Goal: Task Accomplishment & Management: Manage account settings

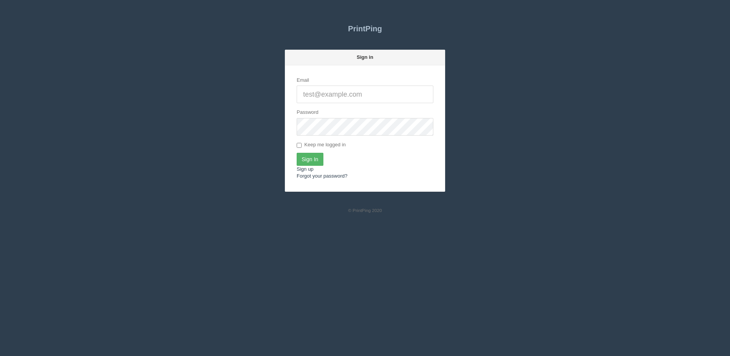
type input "[PERSON_NAME][EMAIL_ADDRESS][DOMAIN_NAME]"
click at [316, 158] on input "Sign In" at bounding box center [310, 159] width 27 height 13
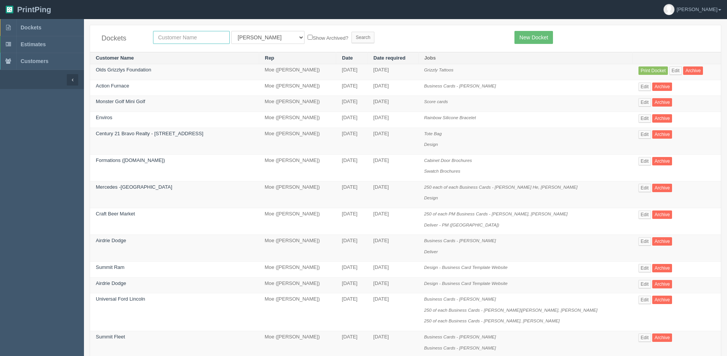
click at [194, 36] on input "text" at bounding box center [191, 37] width 77 height 13
type input "calgary thorough"
click at [264, 39] on select "All Users Ali Ali Test 1 Aly Amy Ankit Arif Brandon Dan France Greg Jim Mark Ma…" at bounding box center [267, 37] width 73 height 13
select select "1"
click at [231, 31] on select "All Users Ali Ali Test 1 Aly Amy Ankit Arif Brandon Dan France Greg Jim Mark Ma…" at bounding box center [267, 37] width 73 height 13
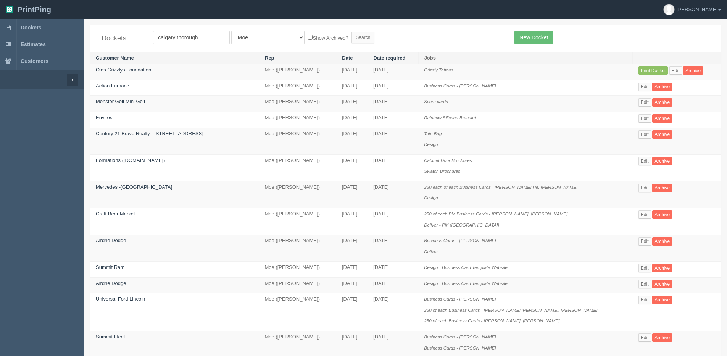
click at [308, 40] on label "Show Archived?" at bounding box center [328, 37] width 40 height 9
click at [308, 40] on input "Show Archived?" at bounding box center [310, 37] width 5 height 5
checkbox input "true"
click at [352, 36] on input "Search" at bounding box center [363, 37] width 23 height 11
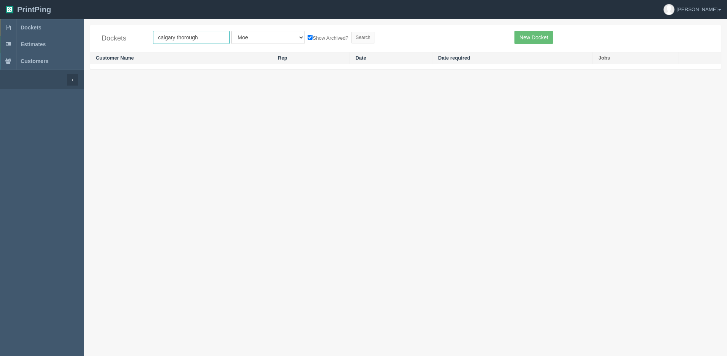
click at [205, 37] on input "calgary thorough" at bounding box center [191, 37] width 77 height 13
drag, startPoint x: 212, startPoint y: 41, endPoint x: -182, endPoint y: 41, distance: 394.3
click at [0, 41] on html "PrintPing Dan Edit account ( dan@allrush.ca ) Logout Dockets Estimates Customers" at bounding box center [363, 187] width 727 height 375
drag, startPoint x: 183, startPoint y: 39, endPoint x: 487, endPoint y: 6, distance: 305.1
click at [431, 6] on section "PrintPing Dan Edit account ( dan@allrush.ca ) Logout Dockets" at bounding box center [363, 187] width 727 height 375
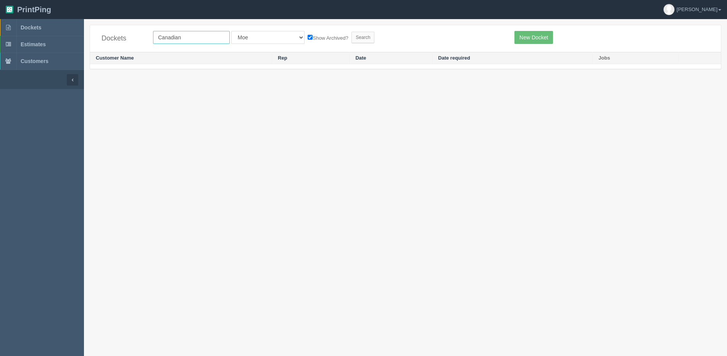
type input "Canadian"
click at [352, 32] on input "Search" at bounding box center [363, 37] width 23 height 11
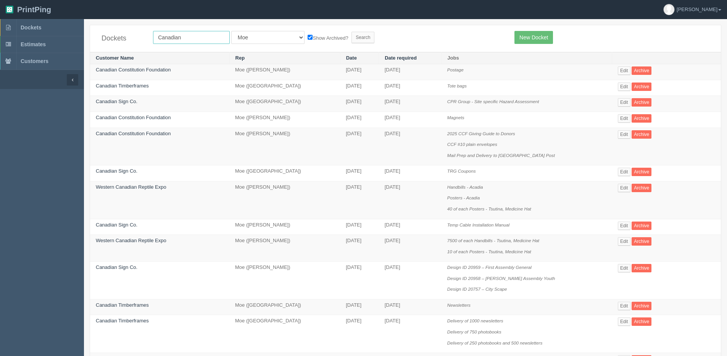
click at [191, 37] on input "Canadian" at bounding box center [191, 37] width 77 height 13
type input "canadian thoroug"
click at [352, 34] on input "Search" at bounding box center [363, 37] width 23 height 11
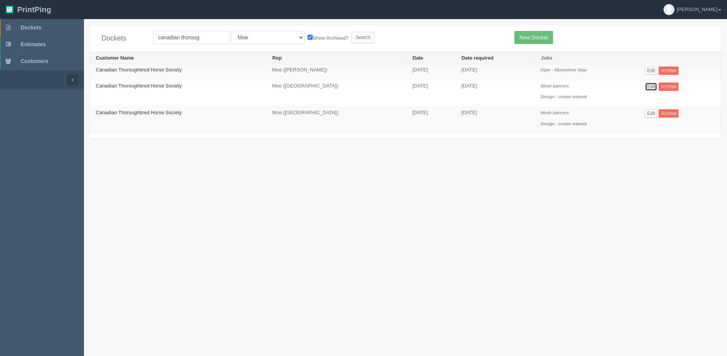
click at [649, 82] on link "Edit" at bounding box center [651, 86] width 13 height 8
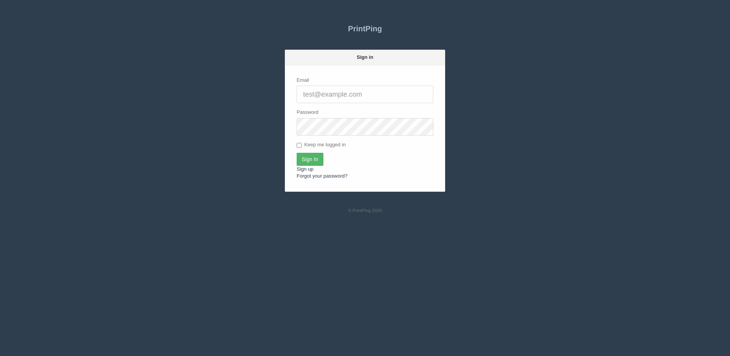
type input "[PERSON_NAME][EMAIL_ADDRESS][DOMAIN_NAME]"
click at [305, 163] on input "Sign In" at bounding box center [310, 159] width 27 height 13
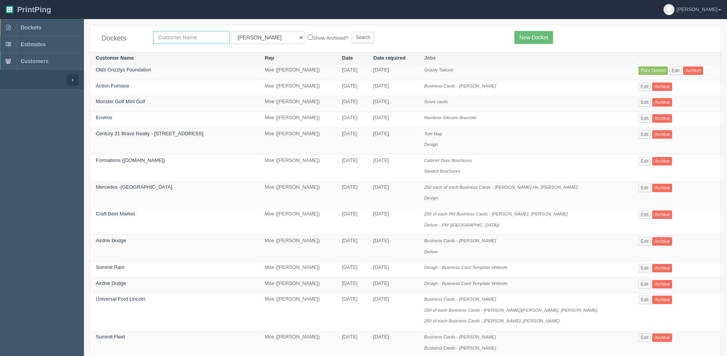
click at [189, 42] on input "text" at bounding box center [191, 37] width 77 height 13
type input "grc"
click at [308, 37] on label "Show Archived?" at bounding box center [328, 37] width 40 height 9
click at [308, 37] on input "Show Archived?" at bounding box center [310, 37] width 5 height 5
checkbox input "true"
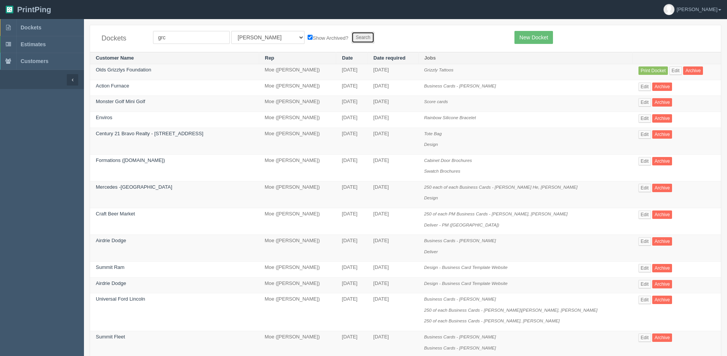
click at [352, 37] on input "Search" at bounding box center [363, 37] width 23 height 11
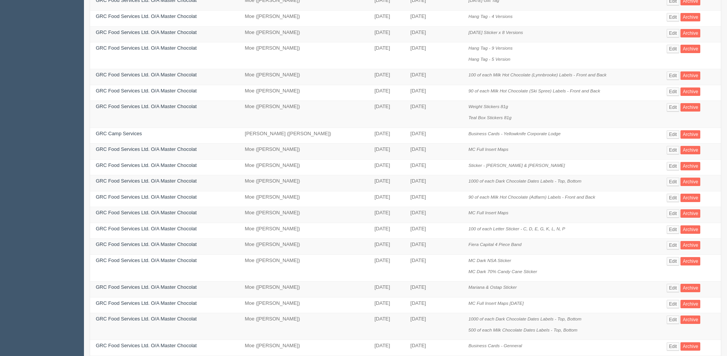
scroll to position [114, 0]
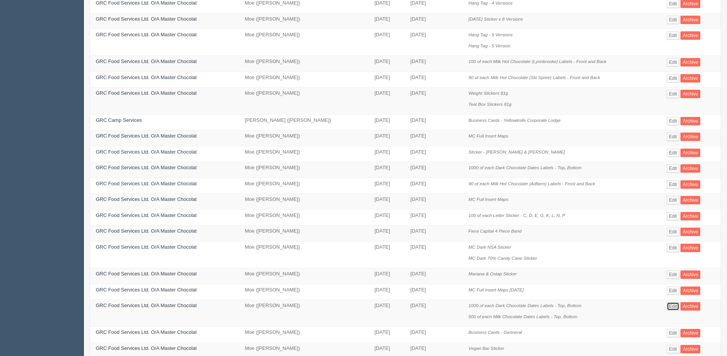
click at [674, 308] on link "Edit" at bounding box center [673, 306] width 13 height 8
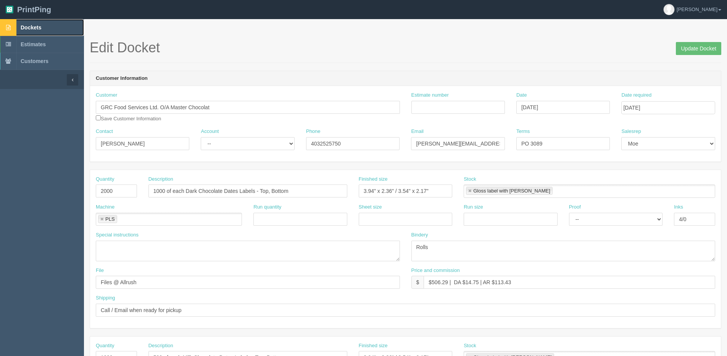
click at [40, 27] on span "Dockets" at bounding box center [31, 27] width 21 height 6
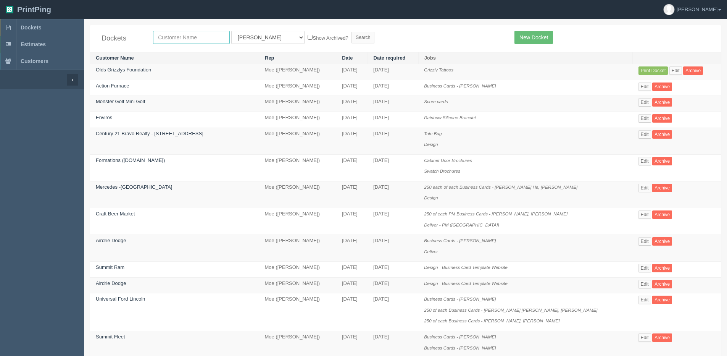
click at [177, 37] on input "text" at bounding box center [191, 37] width 77 height 13
type input "decibel"
click at [352, 32] on input "Search" at bounding box center [363, 37] width 23 height 11
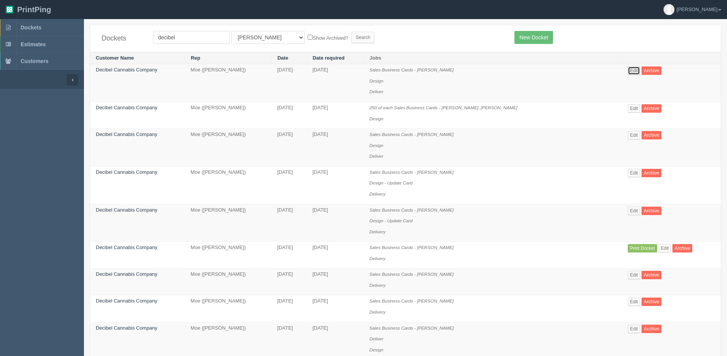
click at [634, 68] on link "Edit" at bounding box center [634, 70] width 13 height 8
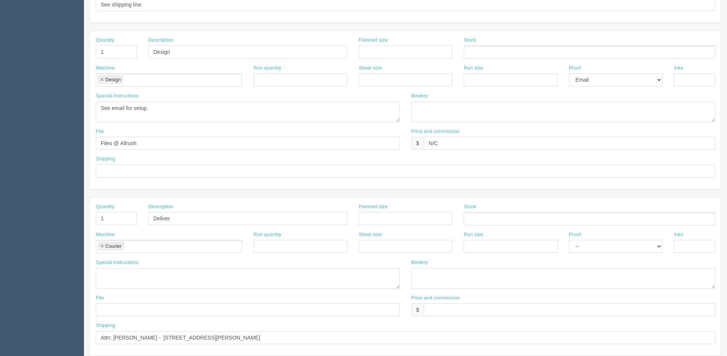
scroll to position [153, 0]
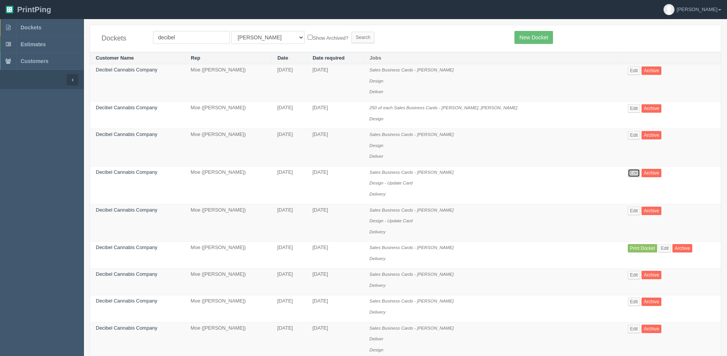
click at [635, 175] on link "Edit" at bounding box center [634, 173] width 13 height 8
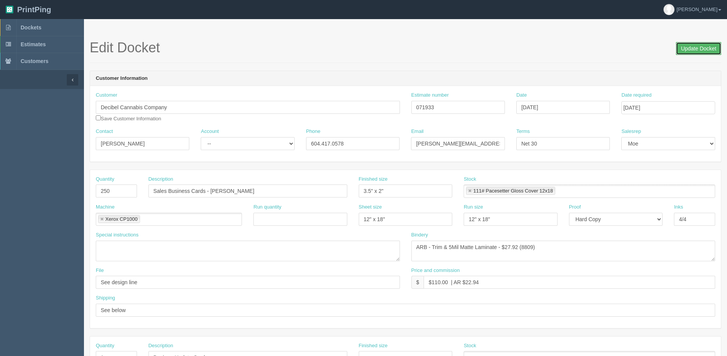
click at [711, 47] on input "Update Docket" at bounding box center [698, 48] width 45 height 13
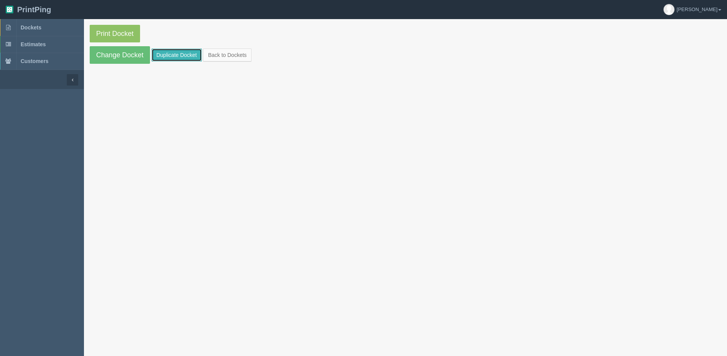
click at [175, 55] on link "Duplicate Docket" at bounding box center [177, 54] width 50 height 13
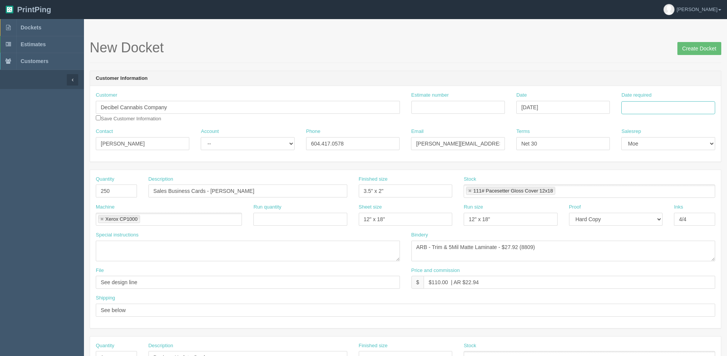
click at [635, 113] on input "Date required" at bounding box center [668, 107] width 94 height 13
click at [631, 216] on th "Today" at bounding box center [658, 213] width 71 height 11
click at [668, 168] on td "14" at bounding box center [670, 169] width 10 height 11
type input "[DATE]"
click at [213, 195] on input "Sales Business Cards - [PERSON_NAME]" at bounding box center [247, 190] width 199 height 13
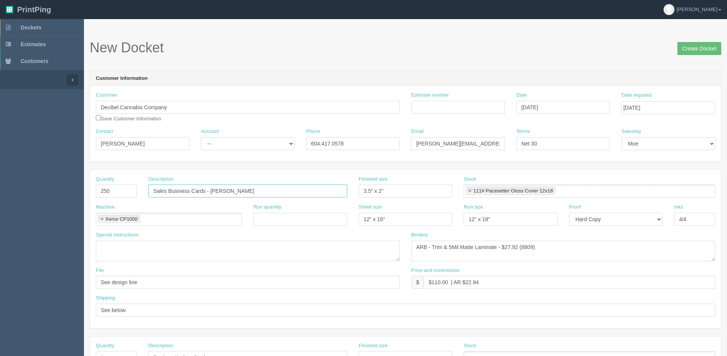
drag, startPoint x: 210, startPoint y: 190, endPoint x: 302, endPoint y: 190, distance: 91.2
click at [302, 190] on input "Sales Business Cards - Matt Tewelde" at bounding box center [247, 190] width 199 height 13
paste input "Jiae Chapman"
click at [211, 189] on input "Sales Business Cards -Jiae Chapman" at bounding box center [247, 190] width 199 height 13
click at [209, 192] on input "Sales Business Cards -Jiae Chapman" at bounding box center [247, 190] width 199 height 13
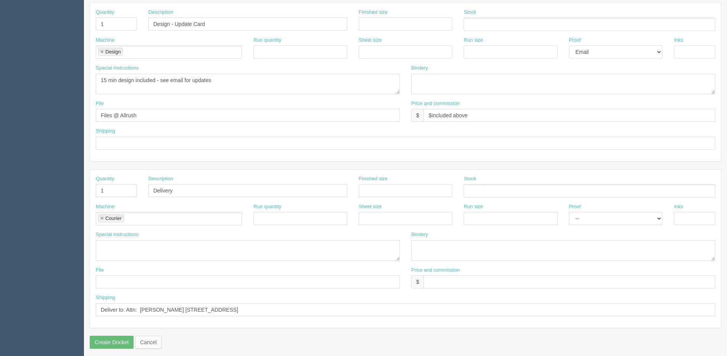
scroll to position [337, 0]
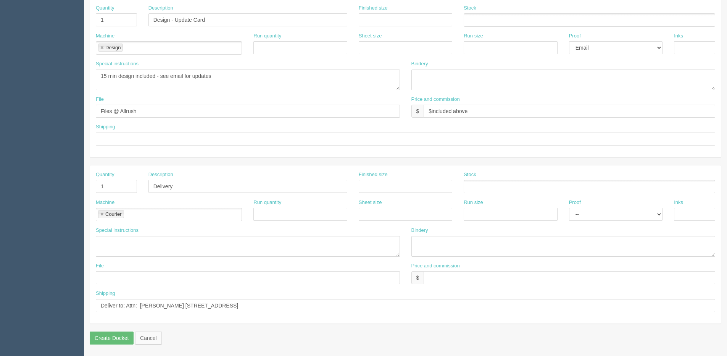
type input "Sales Business Cards - [PERSON_NAME]"
drag, startPoint x: 140, startPoint y: 304, endPoint x: 339, endPoint y: 308, distance: 198.9
click at [339, 308] on input "Deliver to: Attn: Matt Tewelde 33 Westmount Bay Winnipeg, MB R2J 1Y7" at bounding box center [405, 305] width 619 height 13
paste input "Jiae Chapman Maple Meadows Advanced Self Storage 20288 - 113B Ave., Unit 6072 M…"
click at [180, 305] on input "Deliver to: Attn: Jiae Chapman Maple Meadows Advanced Self Storage 20288 - 113B…" at bounding box center [405, 305] width 619 height 13
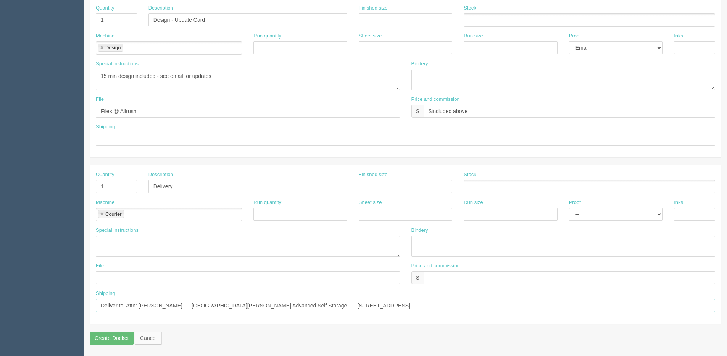
drag, startPoint x: 267, startPoint y: 306, endPoint x: 281, endPoint y: 306, distance: 13.7
click at [267, 306] on input "Deliver to: Attn: Jiae Chapman - Maple Meadows Advanced Self Storage 20288 - 11…" at bounding box center [405, 305] width 619 height 13
click at [281, 306] on input "Deliver to: Attn: Jiae Chapman - Maple Meadows Advanced Self Storage 20288 - 11…" at bounding box center [405, 305] width 619 height 13
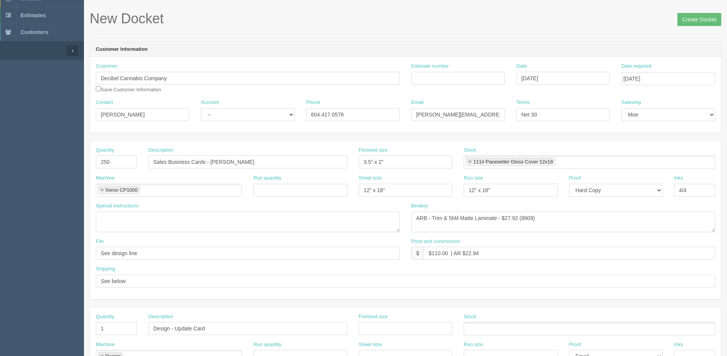
scroll to position [0, 0]
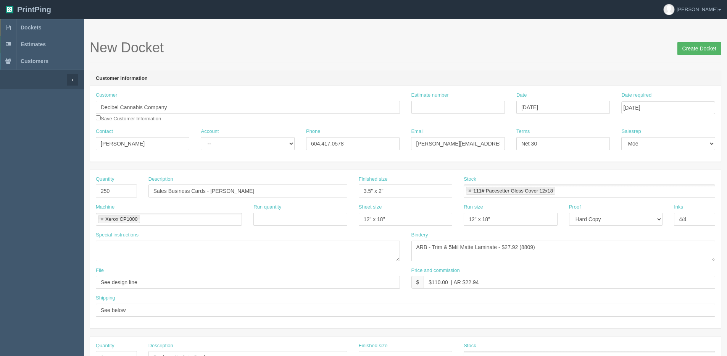
type input "Deliver to: Attn: [PERSON_NAME] - [GEOGRAPHIC_DATA][PERSON_NAME] Advanced Self …"
click at [687, 49] on input "Create Docket" at bounding box center [699, 48] width 44 height 13
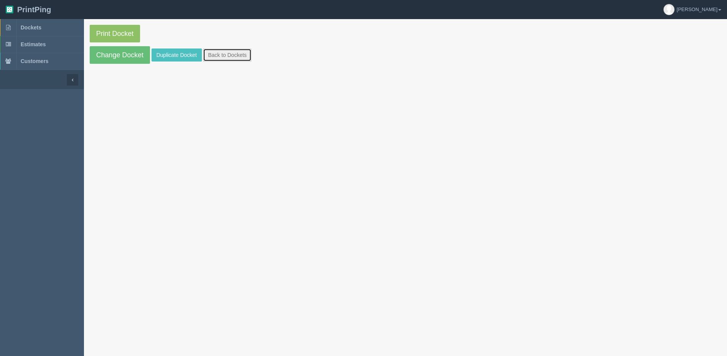
click at [241, 52] on link "Back to Dockets" at bounding box center [227, 54] width 48 height 13
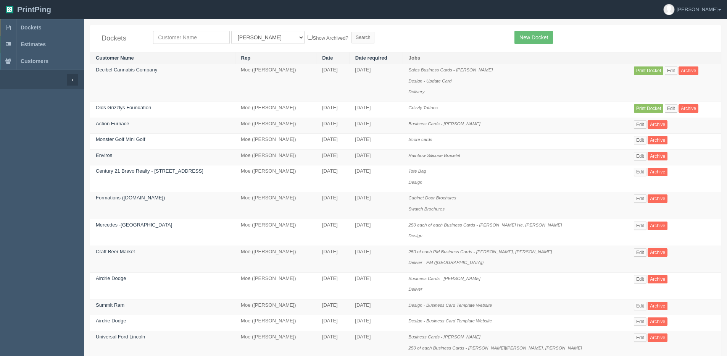
click at [202, 31] on div "Dockets All Users Ali Ali Test 1 Aly Amy Ankit Arif Brandon Dan France Greg Jim…" at bounding box center [405, 38] width 631 height 27
click at [198, 37] on input "text" at bounding box center [191, 37] width 77 height 13
type input "decib"
click at [352, 32] on input "Search" at bounding box center [363, 37] width 23 height 11
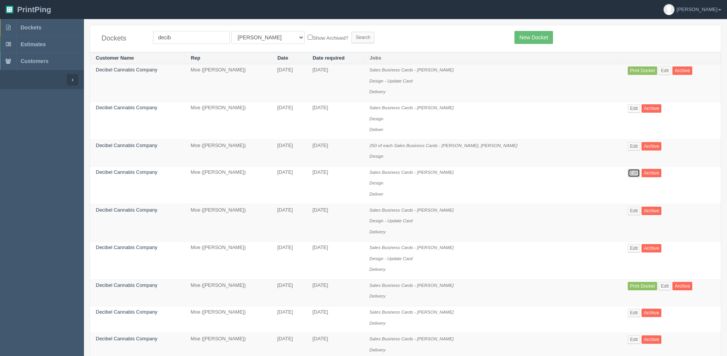
click at [635, 173] on link "Edit" at bounding box center [634, 173] width 13 height 8
click at [632, 213] on link "Edit" at bounding box center [634, 210] width 13 height 8
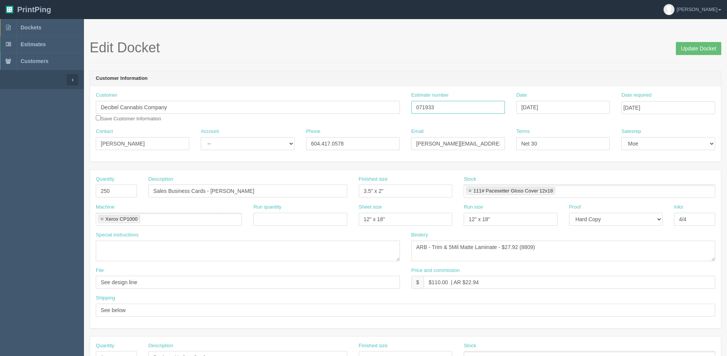
drag, startPoint x: 433, startPoint y: 104, endPoint x: 373, endPoint y: 115, distance: 60.6
click at [373, 115] on div "Customer Decibel Cannabis Company Save Customer Information Estimate number 071…" at bounding box center [405, 110] width 631 height 36
click at [30, 30] on span "Dockets" at bounding box center [31, 27] width 21 height 6
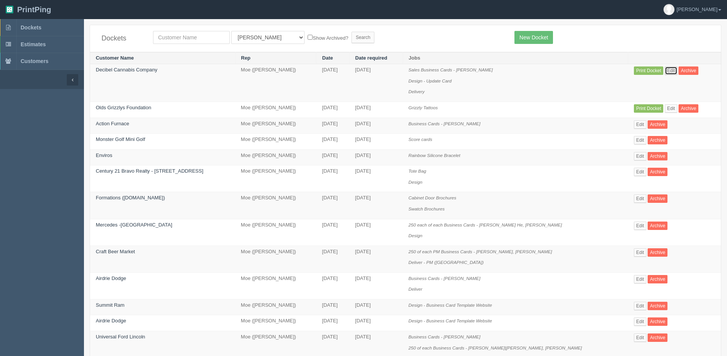
click at [669, 69] on link "Edit" at bounding box center [671, 70] width 13 height 8
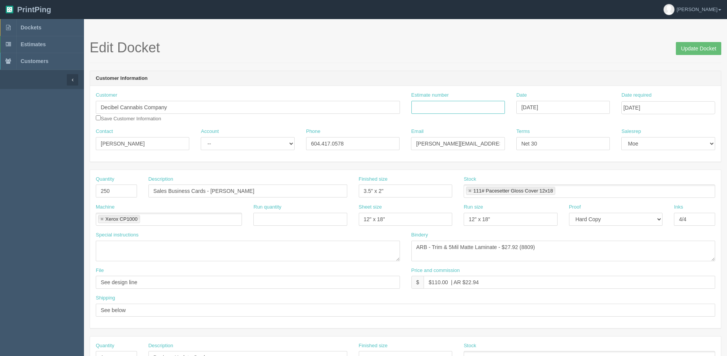
click at [443, 103] on input "Estimate number" at bounding box center [458, 107] width 94 height 13
paste input "071933"
type input "071933"
click at [702, 45] on input "Update Docket" at bounding box center [698, 48] width 45 height 13
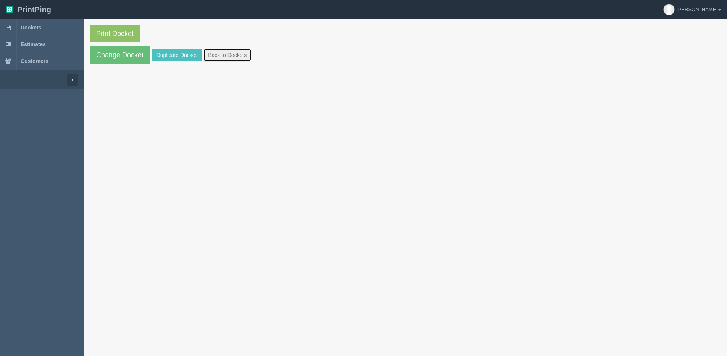
click at [243, 58] on link "Back to Dockets" at bounding box center [227, 54] width 48 height 13
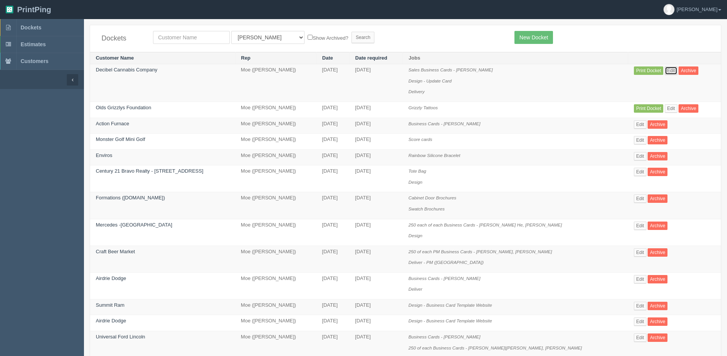
click at [665, 70] on link "Edit" at bounding box center [671, 70] width 13 height 8
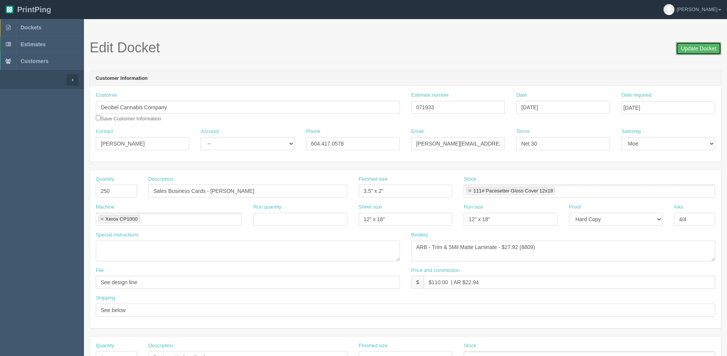
click at [704, 43] on input "Update Docket" at bounding box center [698, 48] width 45 height 13
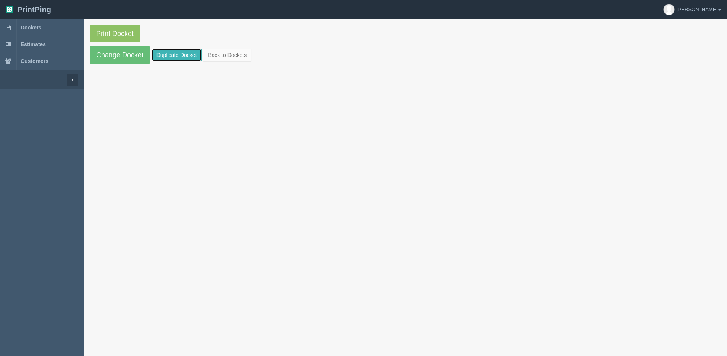
click at [173, 56] on link "Duplicate Docket" at bounding box center [177, 54] width 50 height 13
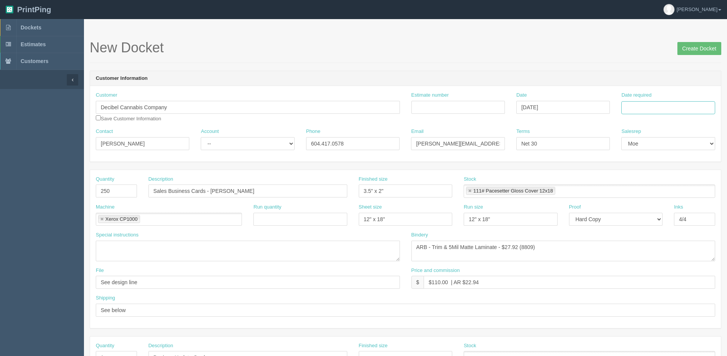
click at [679, 109] on input "Date required" at bounding box center [668, 107] width 94 height 13
click at [631, 218] on th "Today" at bounding box center [658, 213] width 71 height 11
click at [670, 171] on td "14" at bounding box center [670, 169] width 10 height 11
type input "August 14, 2025"
click at [469, 101] on input "Estimate number" at bounding box center [458, 107] width 94 height 13
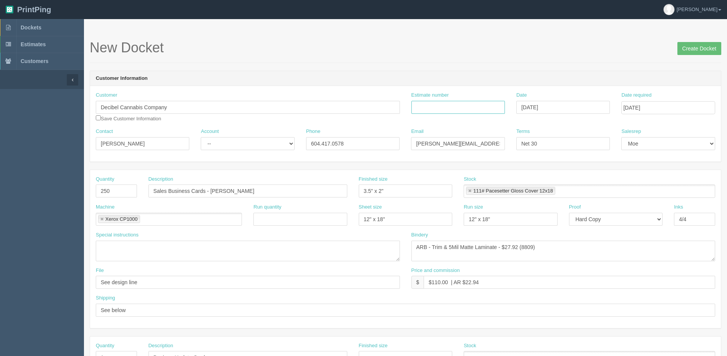
paste input "071933"
type input "071933"
click at [218, 197] on input "Sales Business Cards - [PERSON_NAME]" at bounding box center [247, 190] width 199 height 13
drag, startPoint x: 210, startPoint y: 192, endPoint x: 385, endPoint y: 190, distance: 175.2
click at [385, 190] on div "Quantity 250 Description Sales Business Cards - Jiae Chapman Finished size 3.5"…" at bounding box center [405, 190] width 631 height 28
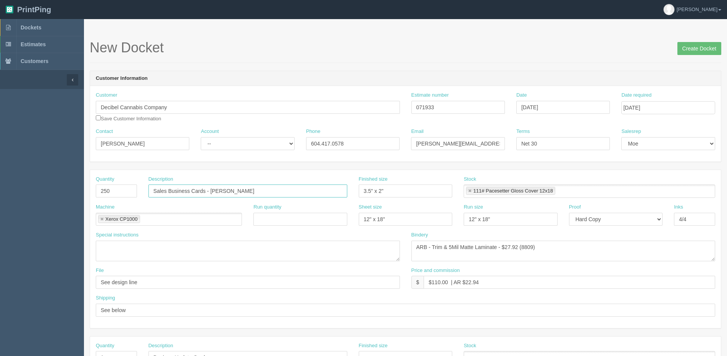
paste input "Dustin Norris"
type input "Sales Business Cards - [PERSON_NAME]"
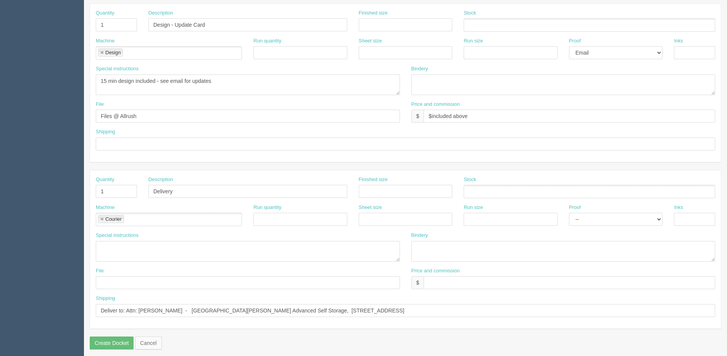
scroll to position [337, 0]
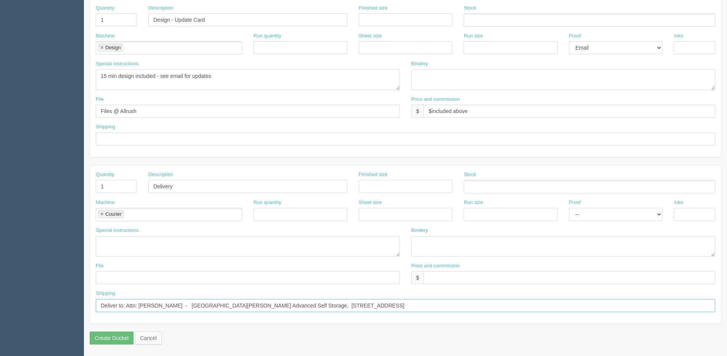
click at [186, 310] on input "Deliver to: Attn: Jiae Chapman - Maple Meadows Advanced Self Storage, 20288 - 1…" at bounding box center [405, 305] width 619 height 13
drag, startPoint x: 138, startPoint y: 306, endPoint x: 540, endPoint y: 316, distance: 401.6
click at [540, 316] on div "Shipping Deliver to: Attn: Jiae Chapman - Maple Meadows Advanced Self Storage, …" at bounding box center [405, 304] width 631 height 28
paste input "Dustin Norris 2707 - 1320 1st Street SE Calgary, AB T2G 0G8"
click at [158, 305] on input "Deliver to: Attn: Dustin Norris 2707 - 1320 1st Street SE Calgary, AB T2G 0G8" at bounding box center [405, 305] width 619 height 13
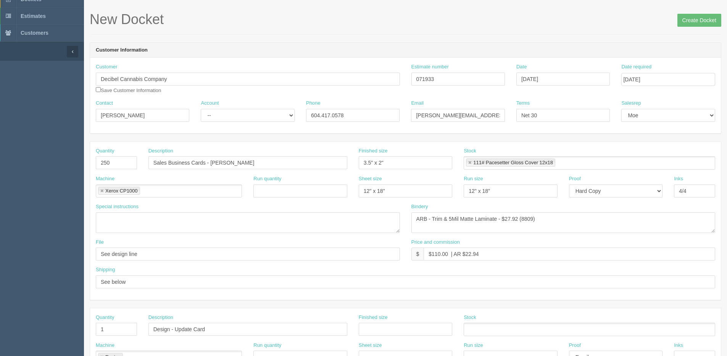
scroll to position [0, 0]
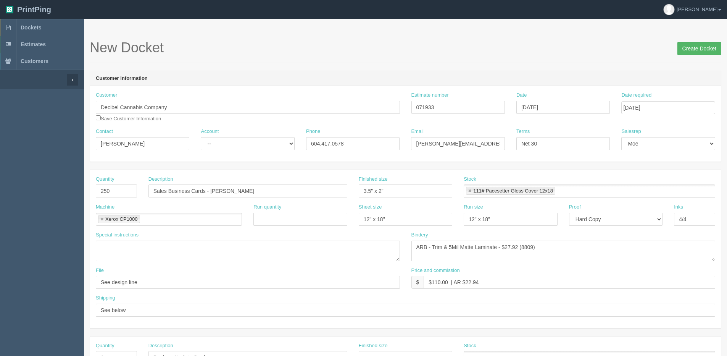
type input "Deliver to: Attn: Dustin Norris - 2707 - 1320 1st Street SE Calgary, AB T2G 0G8"
click at [700, 55] on input "Create Docket" at bounding box center [699, 48] width 44 height 13
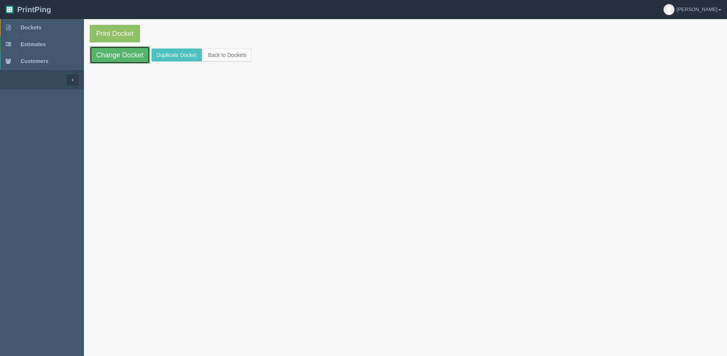
click at [113, 52] on link "Change Docket" at bounding box center [120, 55] width 60 height 18
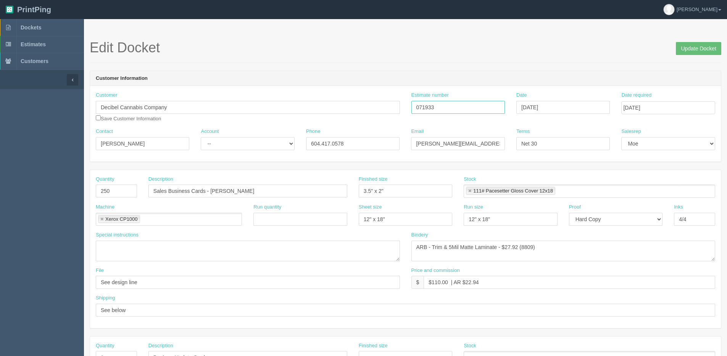
drag, startPoint x: 442, startPoint y: 107, endPoint x: 271, endPoint y: 112, distance: 171.0
click at [273, 112] on div "Customer Decibel Cannabis Company Save Customer Information Estimate number 071…" at bounding box center [405, 110] width 631 height 36
drag, startPoint x: 223, startPoint y: 140, endPoint x: 224, endPoint y: 145, distance: 5.0
click at [223, 141] on select "-- Existing Client Allrush Client Rep Client" at bounding box center [248, 143] width 94 height 13
select select "Allrush Client"
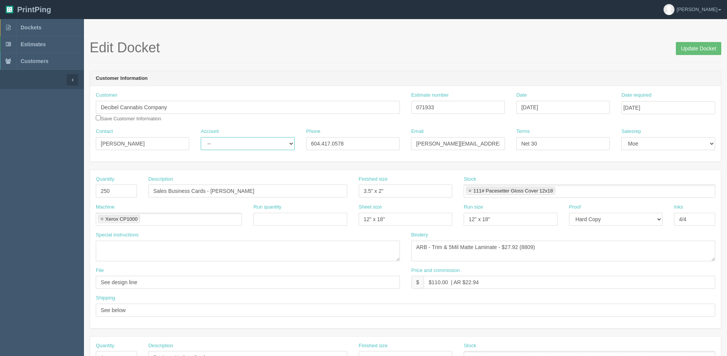
click at [201, 137] on select "-- Existing Client Allrush Client Rep Client" at bounding box center [248, 143] width 94 height 13
click at [689, 50] on input "Update Docket" at bounding box center [698, 48] width 45 height 13
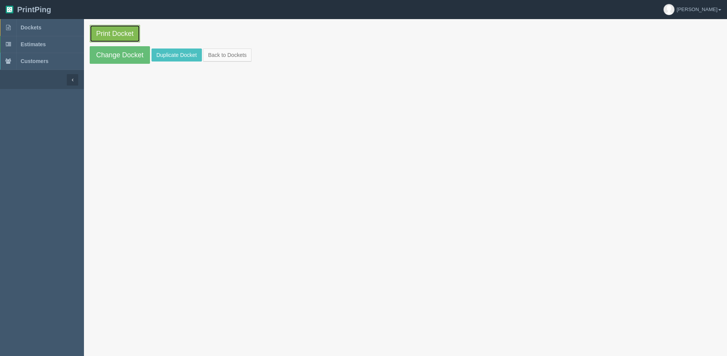
click at [107, 35] on link "Print Docket" at bounding box center [115, 34] width 50 height 18
click at [218, 55] on link "Back to Dockets" at bounding box center [227, 54] width 48 height 13
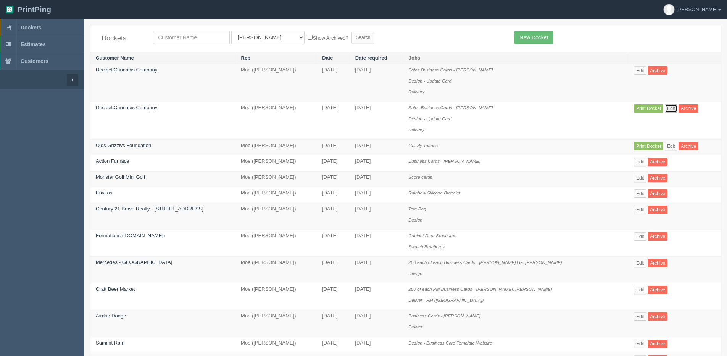
click at [668, 111] on link "Edit" at bounding box center [671, 108] width 13 height 8
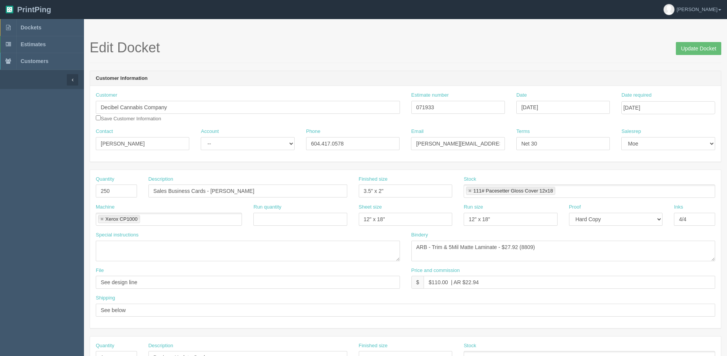
click at [686, 56] on div "Edit Docket Update Docket" at bounding box center [406, 51] width 632 height 23
click at [685, 51] on input "Update Docket" at bounding box center [698, 48] width 45 height 13
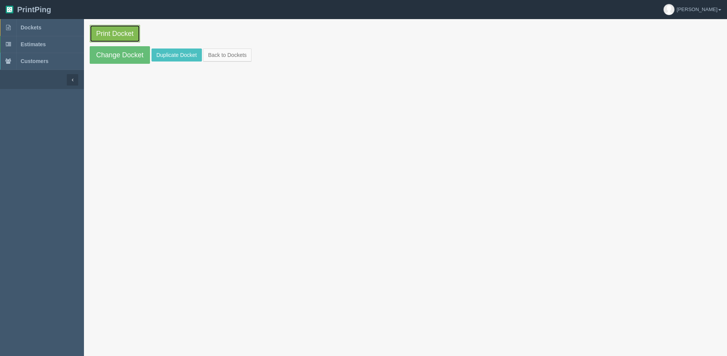
click at [114, 37] on link "Print Docket" at bounding box center [115, 34] width 50 height 18
click at [242, 56] on link "Back to Dockets" at bounding box center [227, 54] width 48 height 13
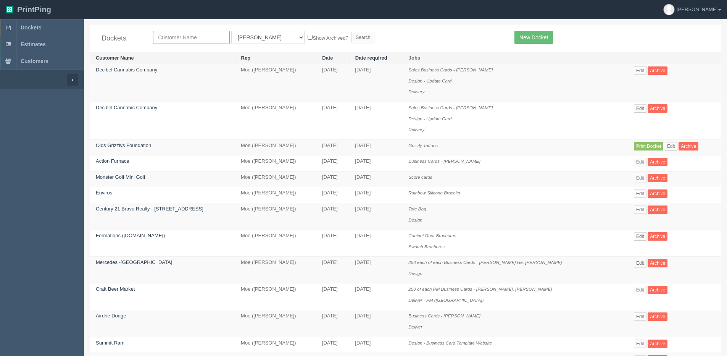
click at [191, 33] on input "text" at bounding box center [191, 37] width 77 height 13
type input "[DATE]"
click at [352, 32] on input "Search" at bounding box center [363, 37] width 23 height 11
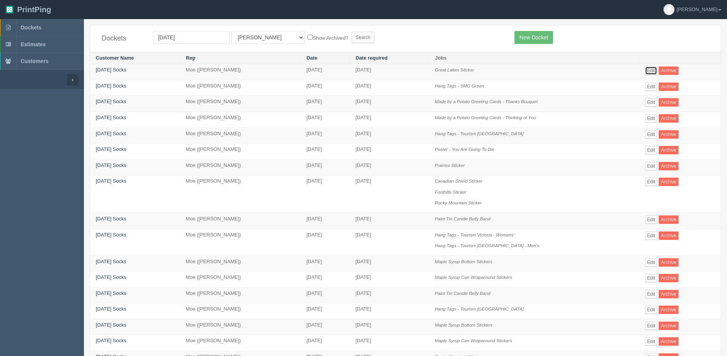
click at [656, 70] on link "Edit" at bounding box center [651, 70] width 13 height 8
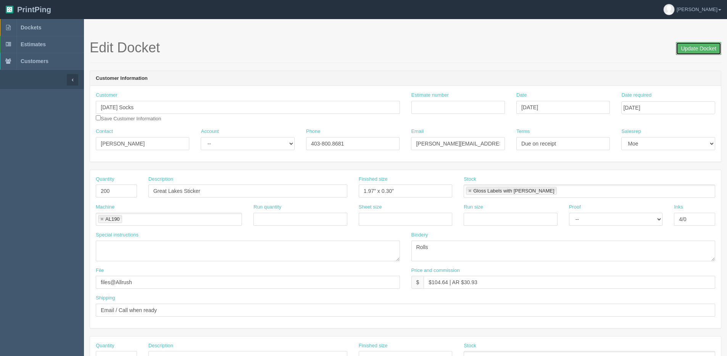
click at [692, 50] on input "Update Docket" at bounding box center [698, 48] width 45 height 13
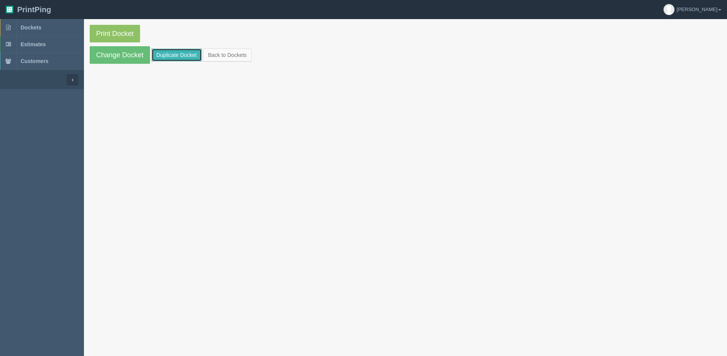
click at [182, 53] on link "Duplicate Docket" at bounding box center [177, 54] width 50 height 13
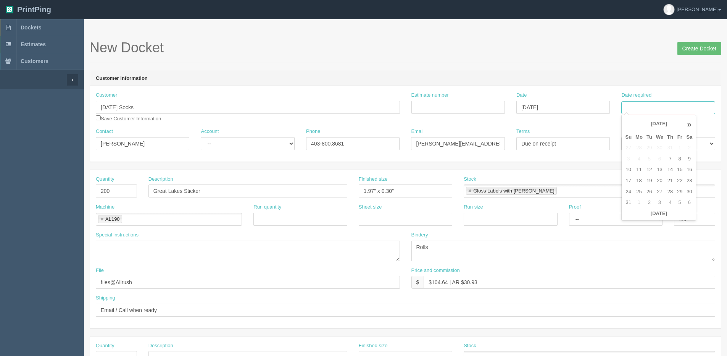
click at [672, 111] on input "Date required" at bounding box center [668, 107] width 94 height 13
click at [662, 216] on th "Today" at bounding box center [658, 213] width 71 height 11
click at [641, 180] on td "18" at bounding box center [639, 180] width 11 height 11
type input "August 18, 2025"
drag, startPoint x: 163, startPoint y: 111, endPoint x: 0, endPoint y: 102, distance: 162.8
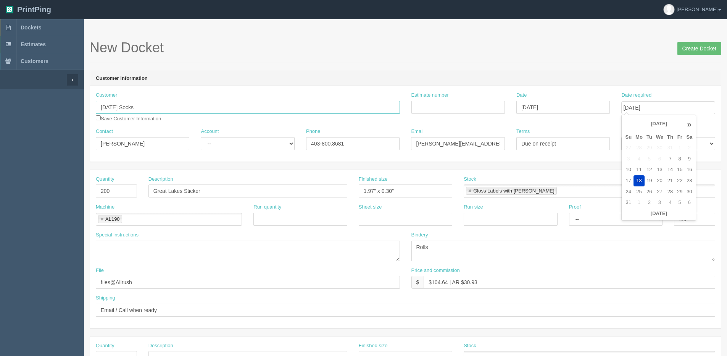
click at [13, 105] on section "Dockets Estimates Customers" at bounding box center [363, 356] width 727 height 674
click at [115, 124] on strong "Action Au" at bounding box center [113, 122] width 23 height 6
type input "Action Auger"
type input "Leslie Magee"
type input "403.394.8758"
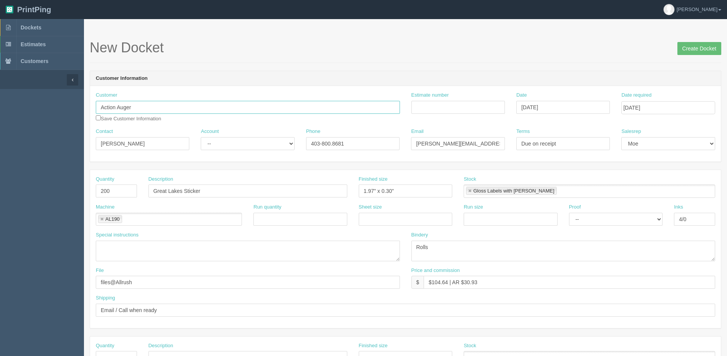
type input "leslie@tgpros.ca"
drag, startPoint x: 146, startPoint y: 146, endPoint x: -20, endPoint y: 146, distance: 166.0
click at [0, 146] on html "PrintPing Dan Edit account ( dan@allrush.ca ) Logout Dockets Estimates Customers" at bounding box center [363, 346] width 727 height 693
paste input "Brham Trim"
type input "Brham Trim"
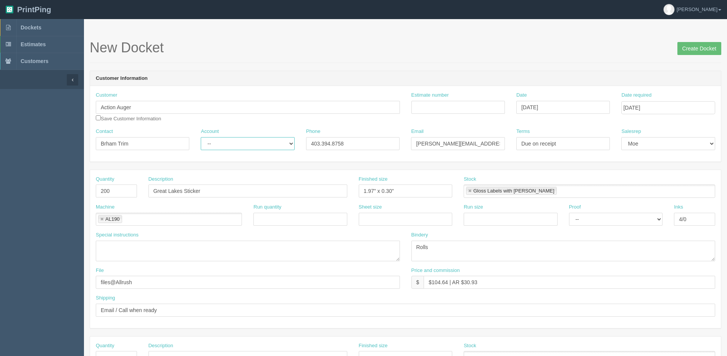
click at [241, 148] on select "-- Existing Client Allrush Client Rep Client" at bounding box center [248, 143] width 94 height 13
select select "Allrush Client"
click at [201, 137] on select "-- Existing Client Allrush Client Rep Client" at bounding box center [248, 143] width 94 height 13
drag, startPoint x: 519, startPoint y: 139, endPoint x: 306, endPoint y: 134, distance: 212.3
click at [274, 139] on div "Contact Brham Trim Account -- Existing Client Allrush Client Rep Client Phone 4…" at bounding box center [405, 142] width 631 height 28
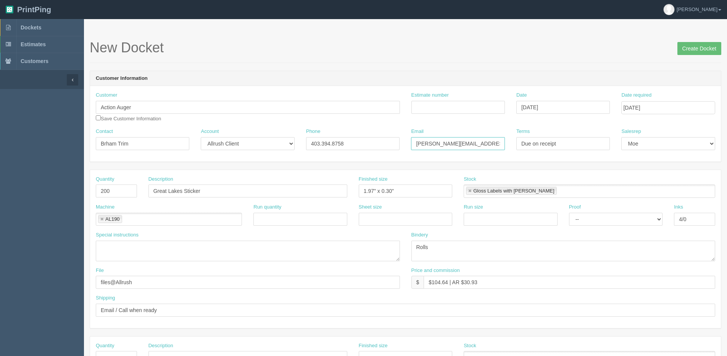
drag, startPoint x: 460, startPoint y: 148, endPoint x: 227, endPoint y: 147, distance: 233.2
click at [227, 147] on div "Contact Brham Trim Account -- Existing Client Allrush Client Rep Client Phone 4…" at bounding box center [405, 142] width 631 height 28
paste input "brham"
type input "[EMAIL_ADDRESS][DOMAIN_NAME]"
drag, startPoint x: 348, startPoint y: 140, endPoint x: 110, endPoint y: 144, distance: 238.6
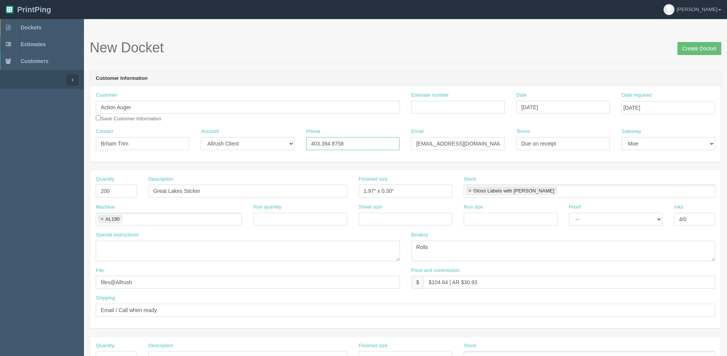
click at [127, 143] on div "Contact Brham Trim Account -- Existing Client Allrush Client Rep Client Phone 4…" at bounding box center [405, 142] width 631 height 28
type input "587.377.8513"
drag, startPoint x: 117, startPoint y: 187, endPoint x: -52, endPoint y: 202, distance: 169.3
click at [0, 202] on html "PrintPing Dan Edit account ( dan@allrush.ca ) Logout Dockets Estimates Customers" at bounding box center [363, 346] width 727 height 693
type input "150"
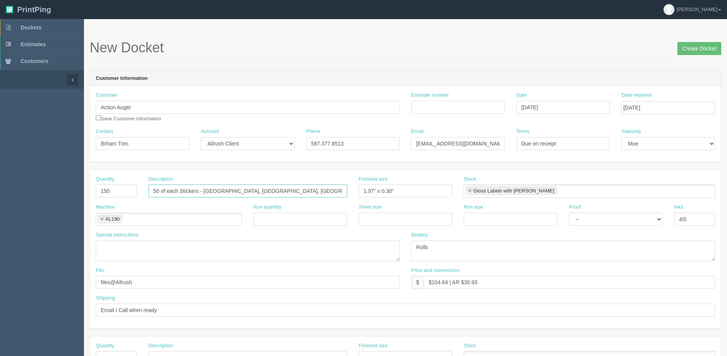
type input "50 of each Stickers - [GEOGRAPHIC_DATA], [GEOGRAPHIC_DATA], [GEOGRAPHIC_DATA]"
drag, startPoint x: 431, startPoint y: 283, endPoint x: 449, endPoint y: 282, distance: 18.4
click at [449, 281] on input "$104.64 | AR $30.93" at bounding box center [570, 282] width 292 height 13
drag, startPoint x: 464, startPoint y: 282, endPoint x: 595, endPoint y: 239, distance: 138.1
click at [573, 255] on div "Quantity 150 Description 50 of each Stickers - Calgary, Edmonton, Red Deer Fini…" at bounding box center [405, 249] width 631 height 158
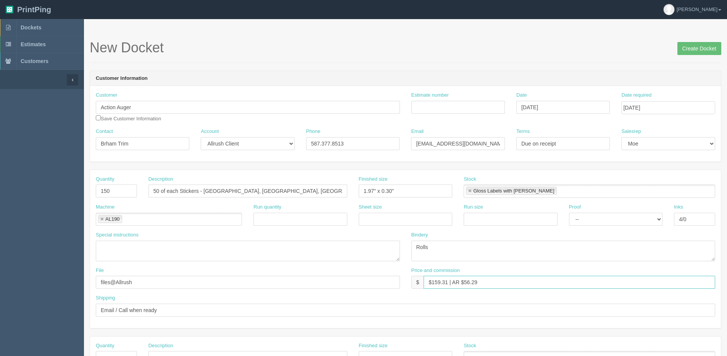
type input "$159.31 | AR $56.29"
click at [164, 260] on div "Special instructions" at bounding box center [248, 248] width 316 height 35
drag, startPoint x: 145, startPoint y: 233, endPoint x: 143, endPoint y: 237, distance: 4.5
click at [144, 235] on div "Special instructions" at bounding box center [248, 246] width 304 height 30
click at [132, 251] on textarea at bounding box center [248, 250] width 304 height 21
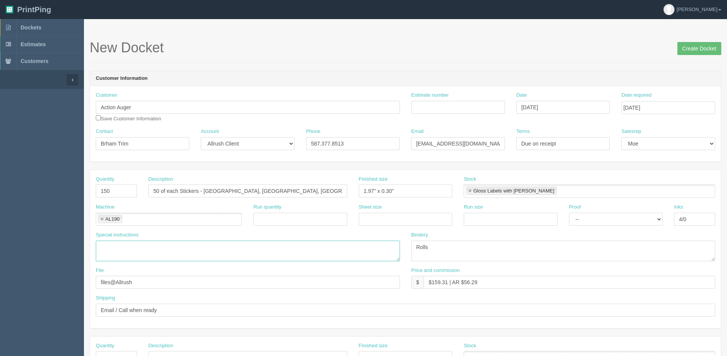
paste textarea "MUST SCALE FILES TO THE SIZE IN THE QUOTE"
type textarea "MUST SCALE FILES TO THE SIZE IN THE QUOTE"
drag, startPoint x: 401, startPoint y: 191, endPoint x: 240, endPoint y: 195, distance: 160.4
click at [242, 196] on div "Quantity 150 Description 50 of each Stickers - Calgary, Edmonton, Red Deer Fini…" at bounding box center [405, 190] width 631 height 28
type input "3.25" x 2.1""
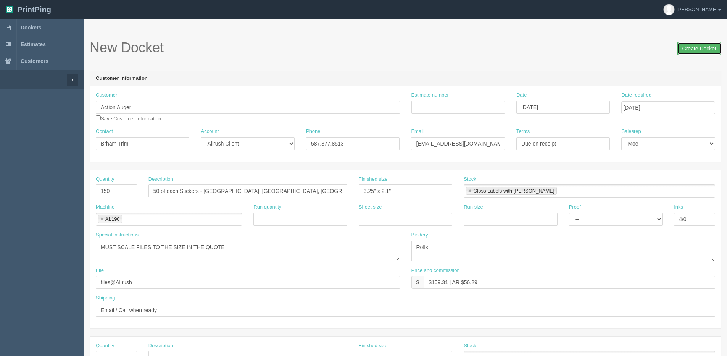
click at [693, 50] on input "Create Docket" at bounding box center [699, 48] width 44 height 13
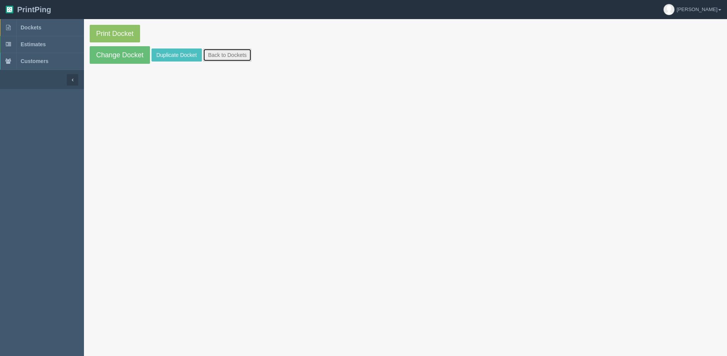
click at [228, 56] on link "Back to Dockets" at bounding box center [227, 54] width 48 height 13
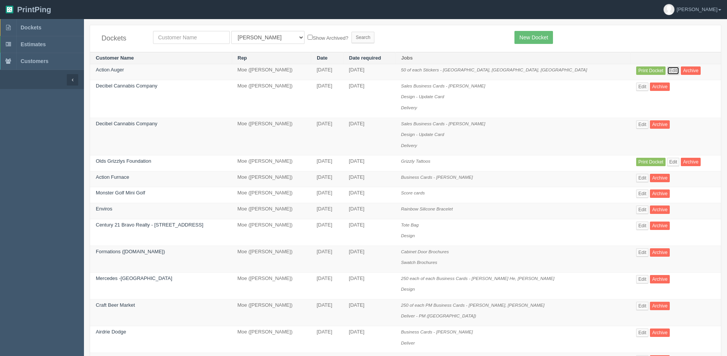
click at [667, 68] on link "Edit" at bounding box center [673, 70] width 13 height 8
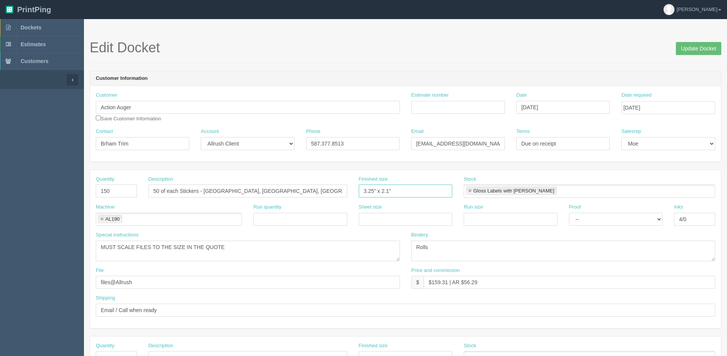
drag, startPoint x: 405, startPoint y: 190, endPoint x: 170, endPoint y: 192, distance: 234.3
click at [163, 192] on div "Quantity 150 Description 50 of each Stickers - [GEOGRAPHIC_DATA], [GEOGRAPHIC_D…" at bounding box center [405, 190] width 631 height 28
click at [229, 264] on div "Special instructions MUST SCALE FILES TO THE SIZE IN THE QUOTE" at bounding box center [248, 248] width 316 height 35
drag, startPoint x: 192, startPoint y: 247, endPoint x: 346, endPoint y: 243, distance: 154.2
click at [346, 243] on textarea "MUST SCALE FILES TO THE SIZE IN THE QUOTE" at bounding box center [248, 250] width 304 height 21
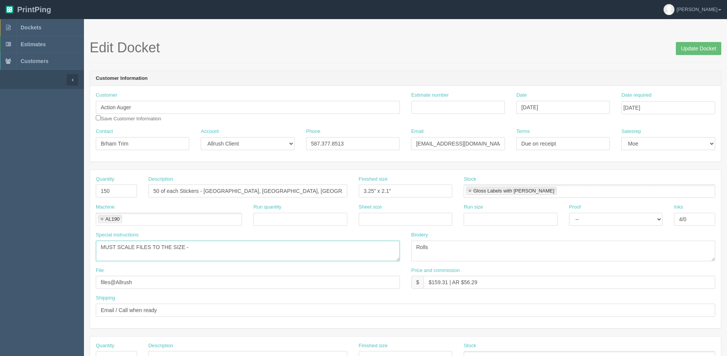
paste textarea "3.25" x 2.1""
type textarea "MUST SCALE FILES TO THE SIZE - 3.25" x 2.1""
click at [695, 51] on input "Update Docket" at bounding box center [698, 48] width 45 height 13
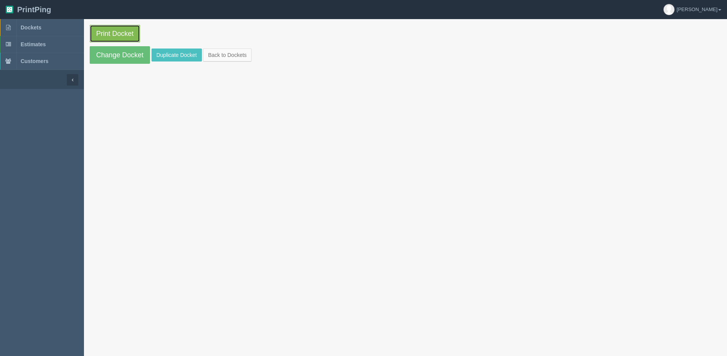
click at [110, 38] on link "Print Docket" at bounding box center [115, 34] width 50 height 18
click at [107, 52] on link "Change Docket" at bounding box center [120, 55] width 60 height 18
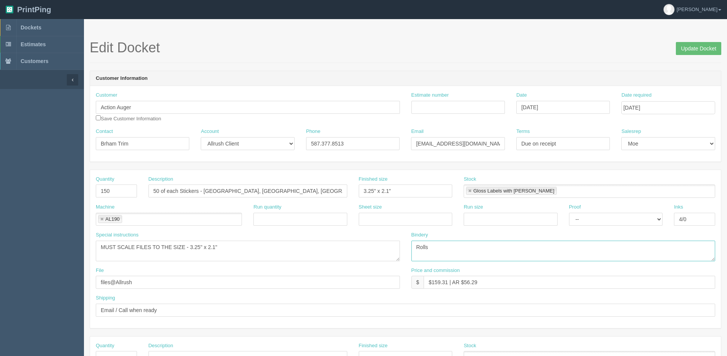
drag, startPoint x: 406, startPoint y: 255, endPoint x: 341, endPoint y: 258, distance: 65.7
click at [369, 259] on div "Special instructions MUST SCALE FILES TO THE SIZE - 3.25" x 2.1" Bindery Rolls" at bounding box center [405, 248] width 631 height 35
click at [708, 48] on input "Update Docket" at bounding box center [698, 48] width 45 height 13
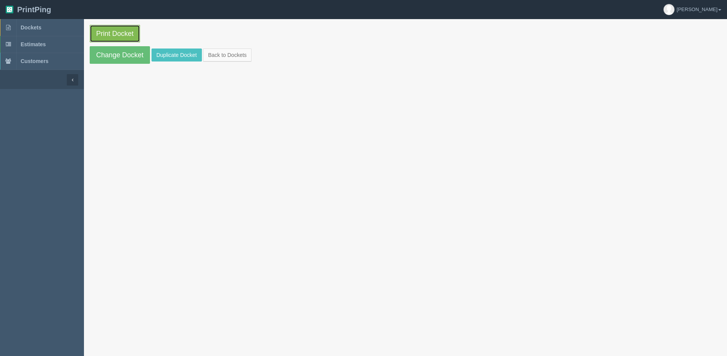
click at [137, 33] on link "Print Docket" at bounding box center [115, 34] width 50 height 18
click at [231, 52] on link "Back to Dockets" at bounding box center [227, 54] width 48 height 13
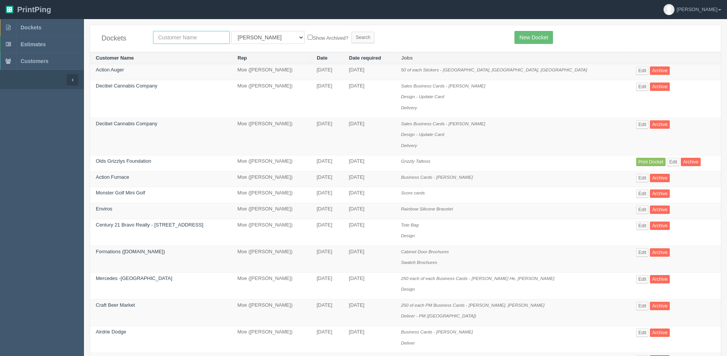
click at [184, 42] on input "text" at bounding box center [191, 37] width 77 height 13
type input "tile"
click at [352, 32] on input "Search" at bounding box center [363, 37] width 23 height 11
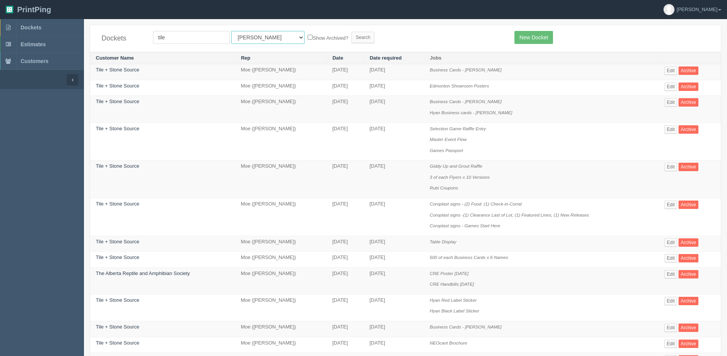
click at [255, 36] on select "All Users [PERSON_NAME] Test 1 [PERSON_NAME] [PERSON_NAME] [PERSON_NAME] France…" at bounding box center [267, 37] width 73 height 13
select select "1"
click at [231, 31] on select "All Users [PERSON_NAME] Test 1 [PERSON_NAME] [PERSON_NAME] [PERSON_NAME] France…" at bounding box center [267, 37] width 73 height 13
click at [308, 35] on label "Show Archived?" at bounding box center [328, 37] width 40 height 9
click at [308, 35] on input "Show Archived?" at bounding box center [310, 37] width 5 height 5
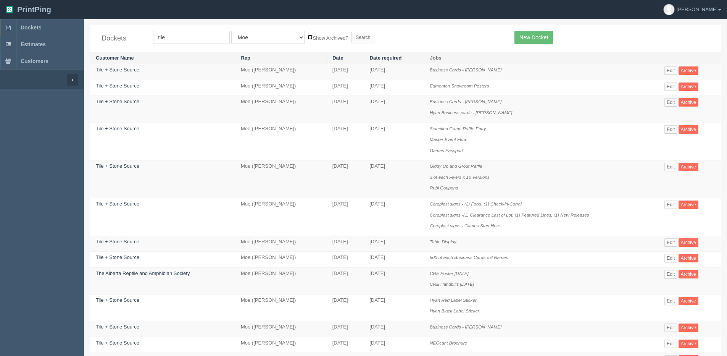
checkbox input "true"
click at [352, 38] on input "Search" at bounding box center [363, 37] width 23 height 11
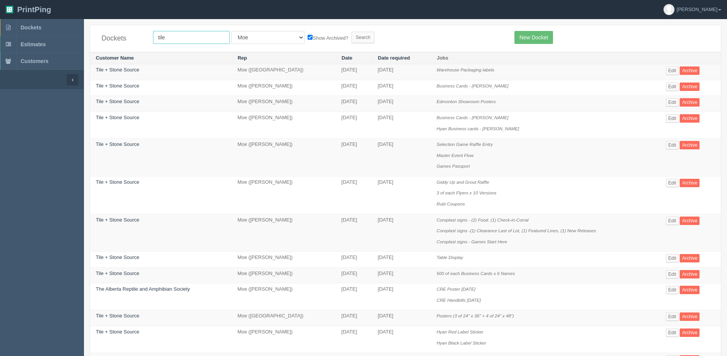
click at [179, 31] on input "tile" at bounding box center [191, 37] width 77 height 13
type input "Tile + Stone Source"
click at [352, 37] on input "Search" at bounding box center [363, 37] width 23 height 11
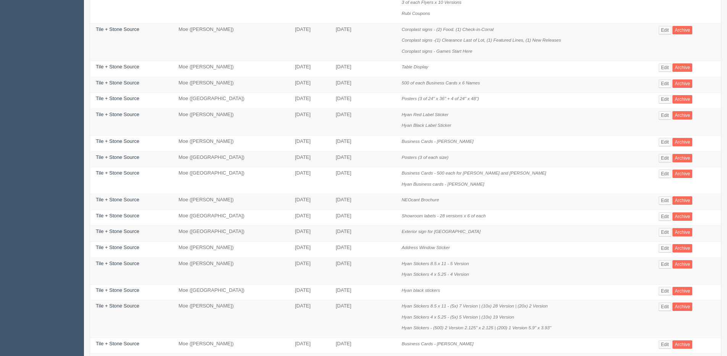
scroll to position [191, 0]
click at [667, 305] on link "Edit" at bounding box center [665, 306] width 13 height 8
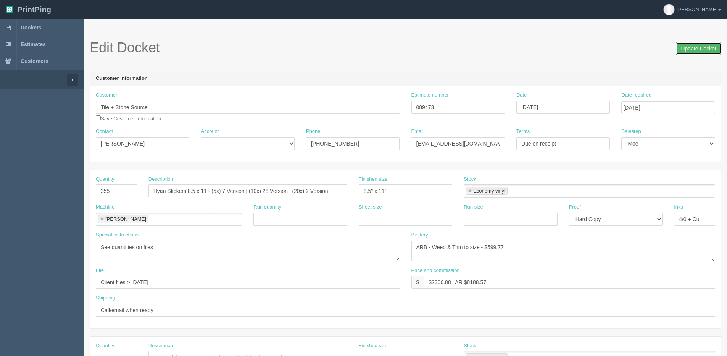
click at [690, 48] on input "Update Docket" at bounding box center [698, 48] width 45 height 13
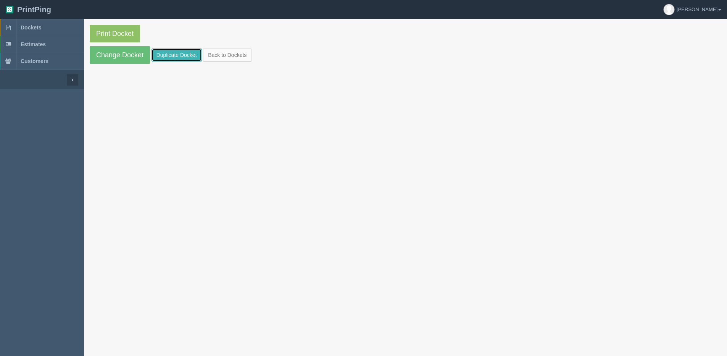
click at [166, 54] on link "Duplicate Docket" at bounding box center [177, 54] width 50 height 13
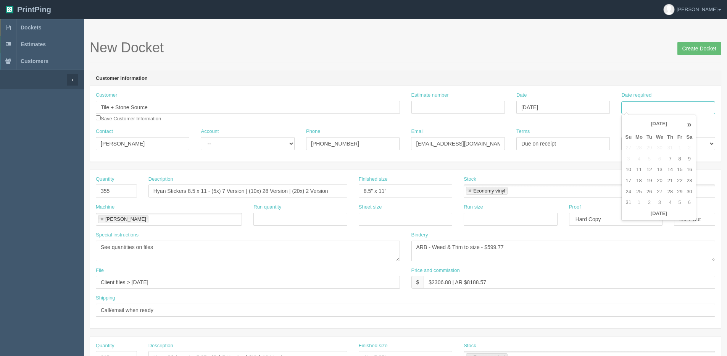
click at [651, 108] on input "Date required" at bounding box center [668, 107] width 94 height 13
click at [640, 217] on th "[DATE]" at bounding box center [658, 213] width 71 height 11
click at [650, 182] on td "19" at bounding box center [650, 180] width 10 height 11
type input "[DATE]"
drag, startPoint x: 111, startPoint y: 196, endPoint x: 30, endPoint y: 196, distance: 80.5
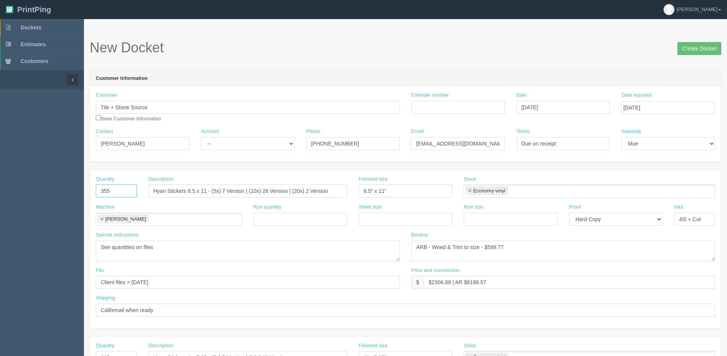
click at [45, 196] on section "Dockets Estimates Customers" at bounding box center [363, 356] width 727 height 674
type input "1185"
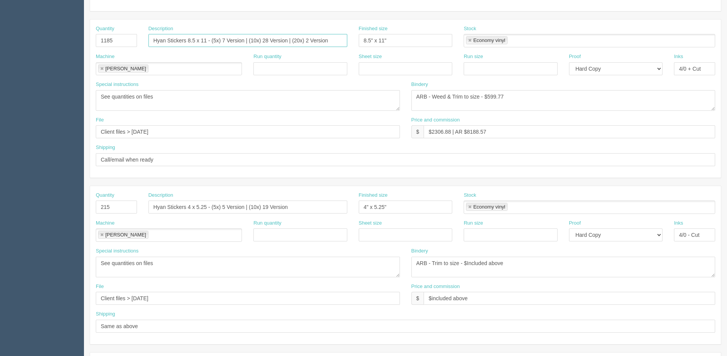
scroll to position [153, 0]
drag, startPoint x: 82, startPoint y: 205, endPoint x: -88, endPoint y: 205, distance: 170.2
click at [0, 205] on html "PrintPing Dan Edit account ( dan@allrush.ca ) Logout Dockets Estimates Customers" at bounding box center [363, 193] width 727 height 693
type input "925"
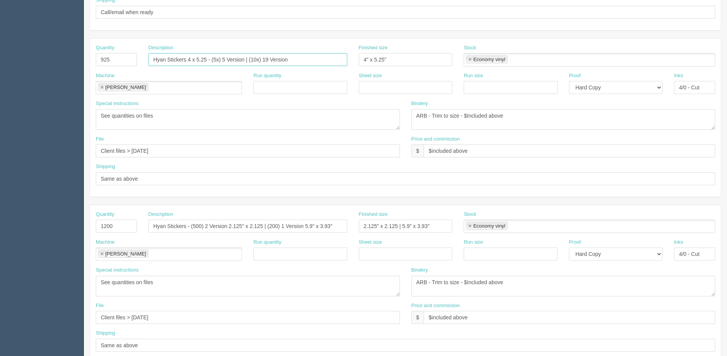
scroll to position [337, 0]
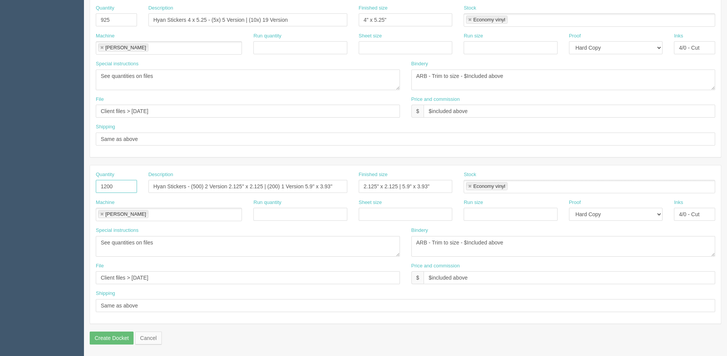
drag, startPoint x: 127, startPoint y: 189, endPoint x: -34, endPoint y: 189, distance: 161.1
click at [0, 189] on html "PrintPing Dan Edit account ( dan@allrush.ca ) Logout Dockets Estimates Customers" at bounding box center [363, 9] width 727 height 693
type input "200"
click at [243, 138] on input "Same as above" at bounding box center [405, 138] width 619 height 13
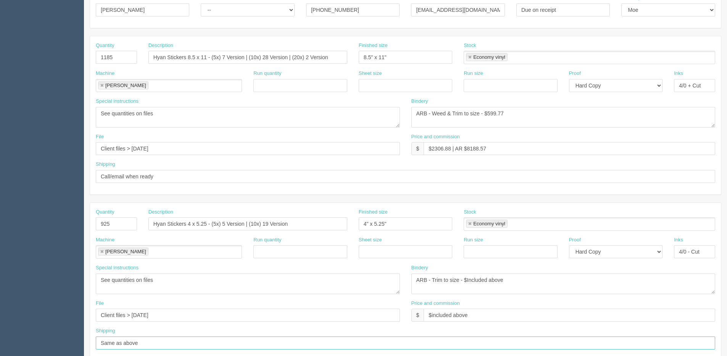
scroll to position [32, 0]
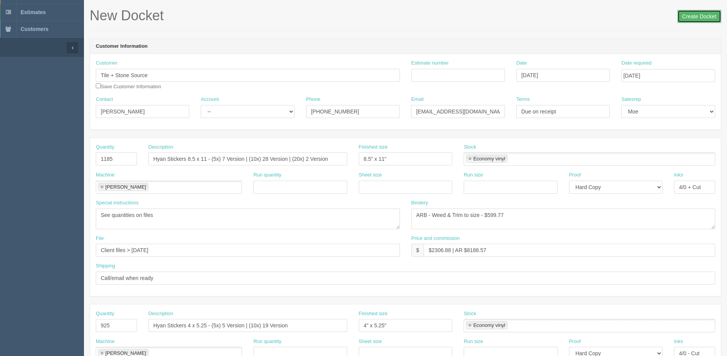
click at [696, 18] on input "Create Docket" at bounding box center [699, 16] width 44 height 13
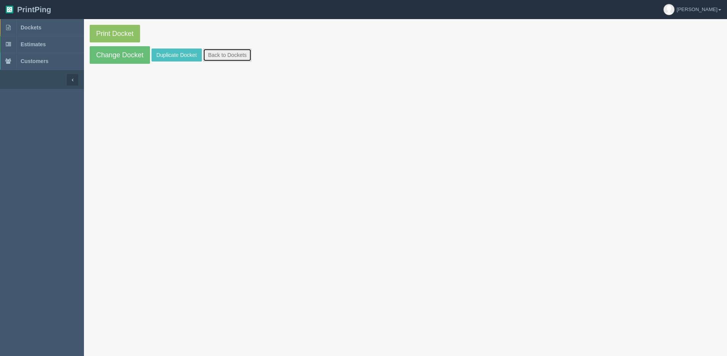
click at [240, 50] on link "Back to Dockets" at bounding box center [227, 54] width 48 height 13
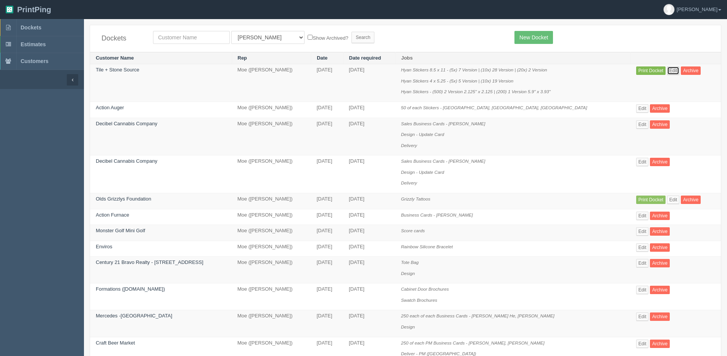
drag, startPoint x: 666, startPoint y: 71, endPoint x: 641, endPoint y: 68, distance: 25.4
click at [667, 71] on link "Edit" at bounding box center [673, 70] width 13 height 8
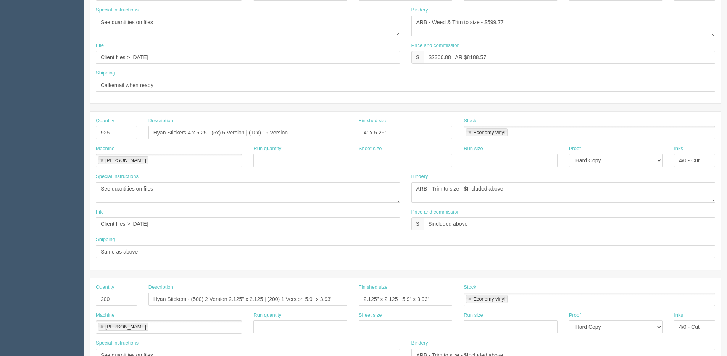
scroll to position [223, 0]
click at [217, 137] on input "Hyan Stickers 4 x 5.25 - (5x) 5 Version | (10x) 19 Version" at bounding box center [247, 134] width 199 height 13
type input "Hyan Stickers 4 x 5.25 - 5 Version"
click at [159, 192] on textarea "See quantities on files" at bounding box center [248, 194] width 304 height 21
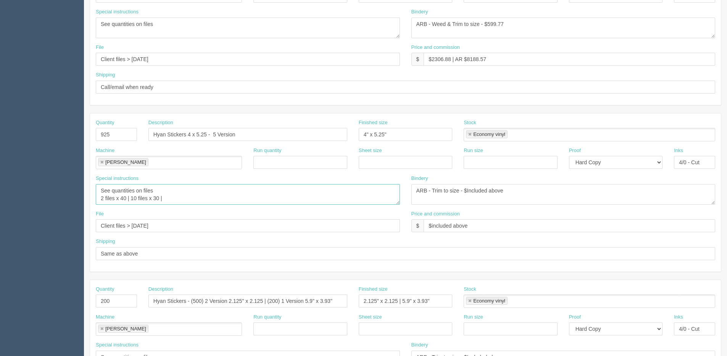
click at [188, 196] on textarea "See quantities on files" at bounding box center [248, 194] width 304 height 21
click at [206, 197] on textarea "See quantities on files" at bounding box center [248, 194] width 304 height 21
click at [243, 189] on textarea "See quantities on files" at bounding box center [248, 194] width 304 height 21
click at [240, 192] on textarea "See quantities on files" at bounding box center [248, 194] width 304 height 21
type textarea "See quantities on files 2 files x 40 | 10 files x 30 | 7 files x 25 | 2 file x …"
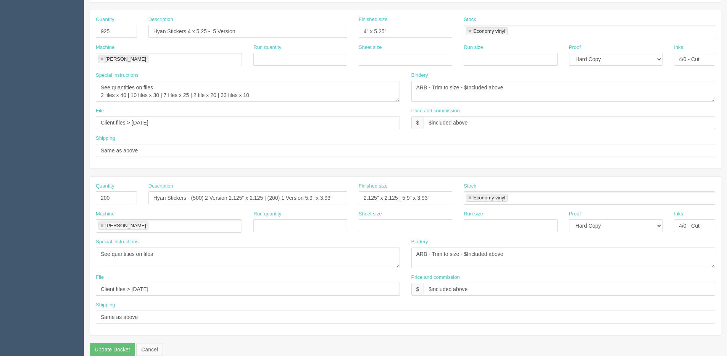
scroll to position [337, 0]
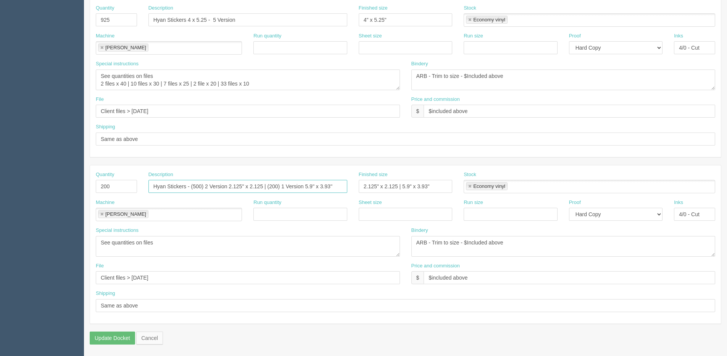
drag, startPoint x: 189, startPoint y: 186, endPoint x: 411, endPoint y: 189, distance: 222.9
click at [411, 189] on div "Quantity 200 Description Hyan Stickers - (500) 2 Version 2.125" x 2.125 | (200)…" at bounding box center [405, 185] width 631 height 28
type input "Hyan Stickers"
drag, startPoint x: 402, startPoint y: 185, endPoint x: 163, endPoint y: 182, distance: 238.9
click at [176, 189] on div "Quantity 200 Description Hyan Stickers Finished size 2.125" x 2.125 | 5.9" x 3.…" at bounding box center [405, 185] width 631 height 28
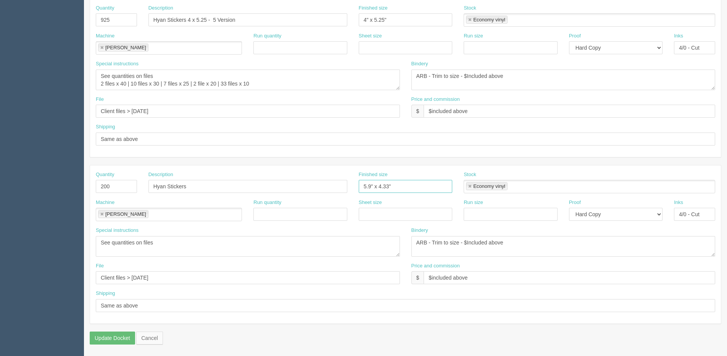
type input "5.9" x 4.33""
drag, startPoint x: 132, startPoint y: 275, endPoint x: 408, endPoint y: 249, distance: 276.8
click at [408, 249] on div "Quantity 200 Description Hyan Stickers Finished size 5.9" x 4.33" Stock Economy…" at bounding box center [405, 244] width 631 height 158
type input "Client Files > [DATE]"
drag, startPoint x: 109, startPoint y: 276, endPoint x: -67, endPoint y: 276, distance: 175.9
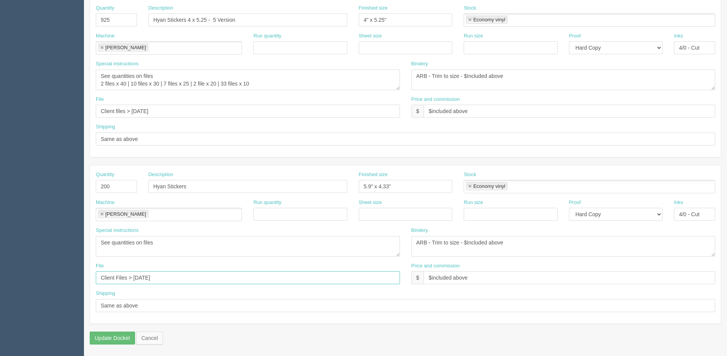
click at [0, 276] on html "PrintPing [PERSON_NAME] Edit account ( [PERSON_NAME][EMAIL_ADDRESS][DOMAIN_NAME…" at bounding box center [363, 9] width 727 height 693
drag, startPoint x: 76, startPoint y: 118, endPoint x: 23, endPoint y: 118, distance: 53.4
click at [24, 120] on section "Dockets Estimates Customers" at bounding box center [363, 19] width 727 height 674
paste input "Files > August"
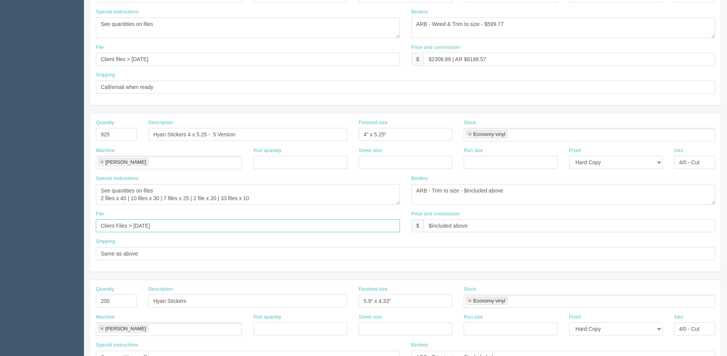
type input "Client Files > [DATE]"
drag, startPoint x: 139, startPoint y: 60, endPoint x: -98, endPoint y: 60, distance: 237.0
click at [0, 60] on html "PrintPing [PERSON_NAME] Edit account ( [PERSON_NAME][EMAIL_ADDRESS][DOMAIN_NAME…" at bounding box center [363, 123] width 727 height 693
paste input "Files > August"
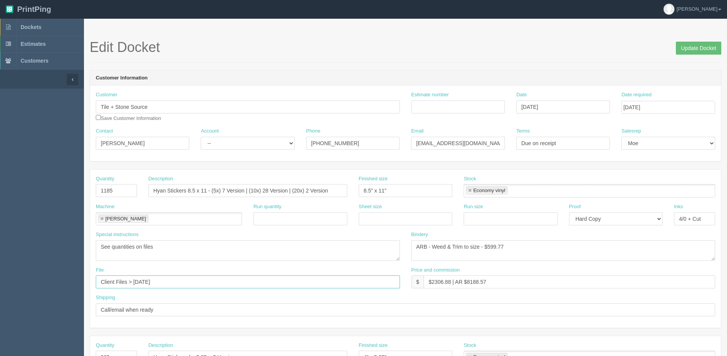
scroll to position [0, 0]
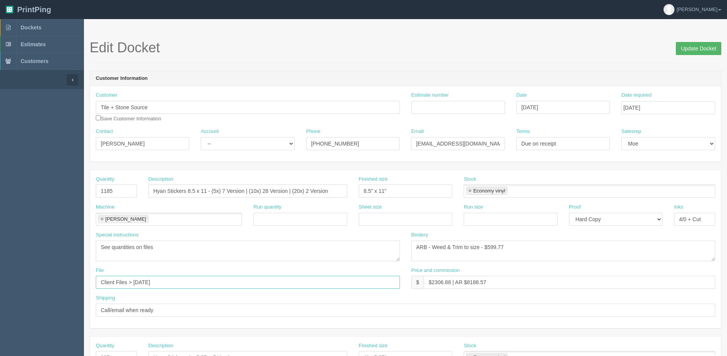
type input "Client Files > [DATE]"
click at [689, 49] on input "Update Docket" at bounding box center [698, 48] width 45 height 13
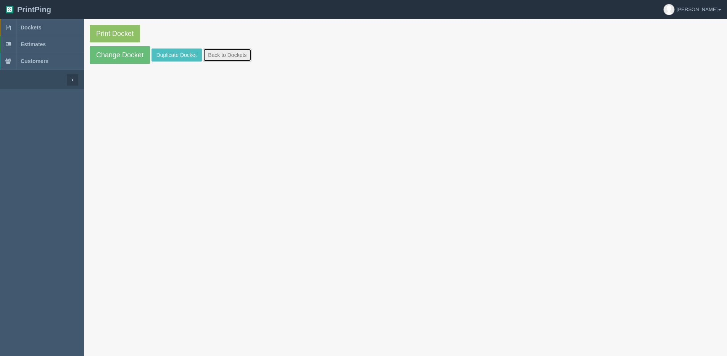
click at [235, 56] on link "Back to Dockets" at bounding box center [227, 54] width 48 height 13
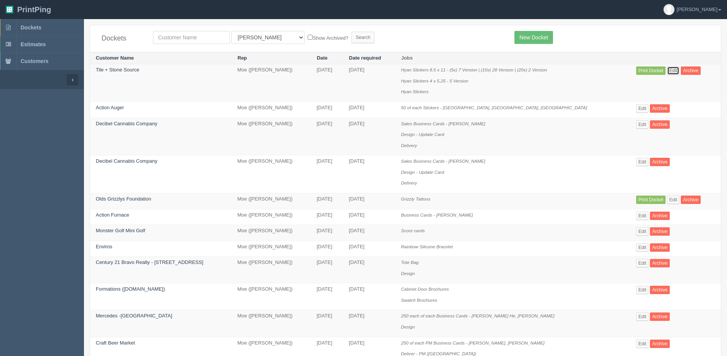
click at [667, 69] on link "Edit" at bounding box center [673, 70] width 13 height 8
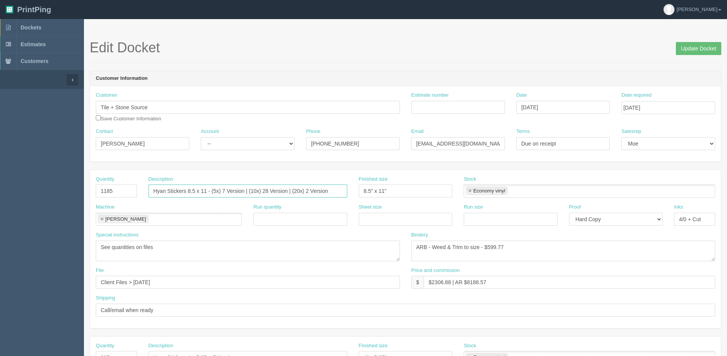
drag, startPoint x: 211, startPoint y: 189, endPoint x: 221, endPoint y: 189, distance: 9.5
click at [221, 189] on input "Hyan Stickers 8.5 x 11 - (5x) 7 Version | (10x) 28 Version | (20x) 2 Version" at bounding box center [247, 190] width 199 height 13
type input "Hyan Stickers 8.5 x 11 - 11 Version"
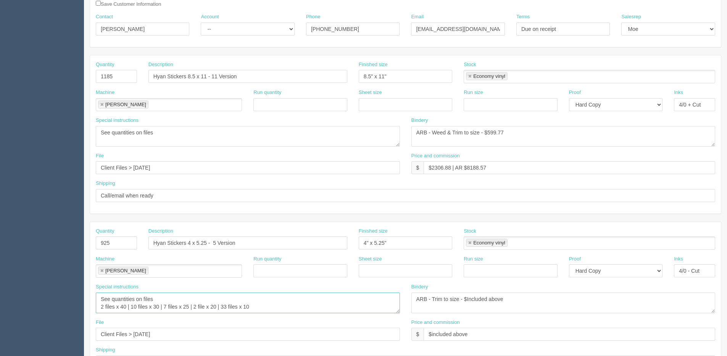
scroll to position [8, 0]
drag, startPoint x: 253, startPoint y: 306, endPoint x: 40, endPoint y: 306, distance: 213.0
click at [40, 306] on section "Dockets Estimates Customers" at bounding box center [363, 242] width 727 height 674
click at [167, 137] on textarea "See quantities on files" at bounding box center [248, 136] width 304 height 21
paste textarea
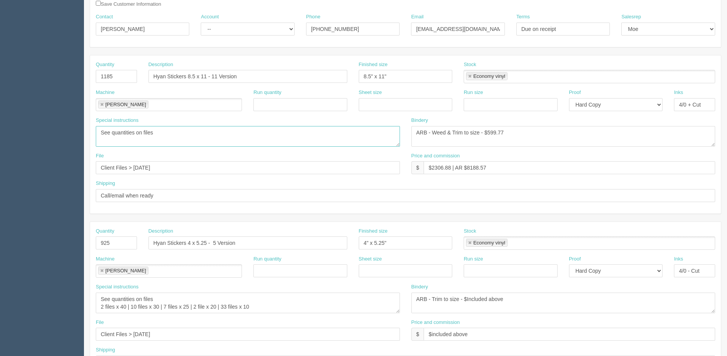
scroll to position [0, 0]
paste textarea
drag, startPoint x: 257, startPoint y: 298, endPoint x: 91, endPoint y: 305, distance: 166.2
click at [91, 305] on div "Special instructions See quantities on files 2 files x 40 | 10 files x 30 | 7 f…" at bounding box center [248, 300] width 316 height 35
click at [113, 135] on textarea "See quantities on files" at bounding box center [248, 136] width 304 height 21
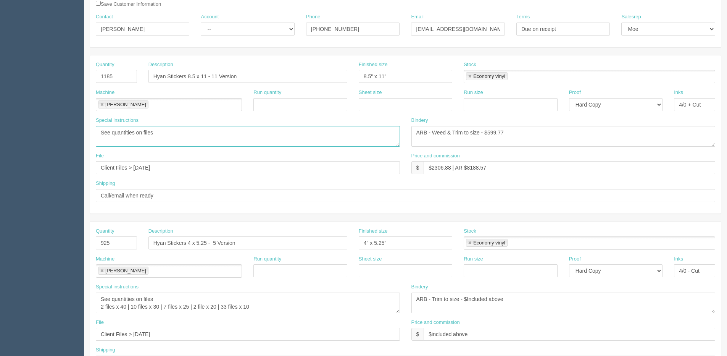
paste textarea "2 files x 40 | 10 files x 30 | 7 files x 25 | 2 file x 20 | 33 files x 10"
drag, startPoint x: 103, startPoint y: 134, endPoint x: 15, endPoint y: 132, distance: 87.8
click at [73, 134] on section "Dockets Estimates Customers" at bounding box center [363, 242] width 727 height 674
click at [119, 140] on textarea "See quantities on files" at bounding box center [248, 136] width 304 height 21
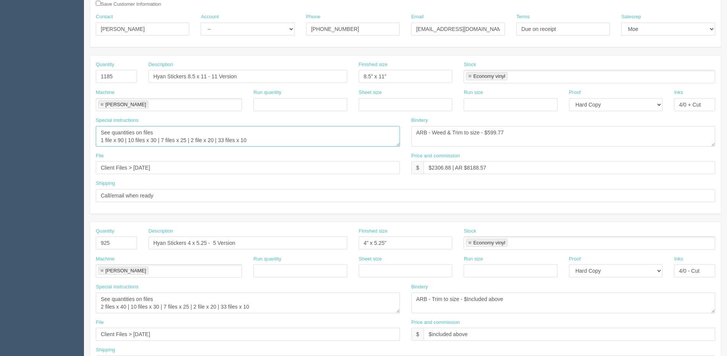
drag, startPoint x: 129, startPoint y: 139, endPoint x: 134, endPoint y: 134, distance: 7.6
click at [133, 137] on textarea "See quantities on files" at bounding box center [248, 136] width 304 height 21
click at [134, 134] on textarea "See quantities on files" at bounding box center [248, 136] width 304 height 21
click at [158, 134] on textarea "See quantities on files" at bounding box center [248, 136] width 304 height 21
drag, startPoint x: 175, startPoint y: 133, endPoint x: 182, endPoint y: 131, distance: 7.5
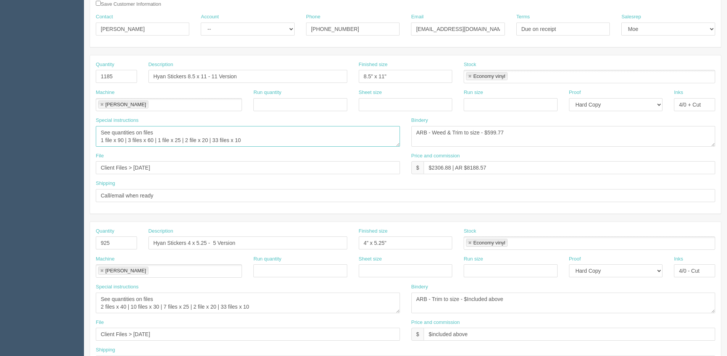
click at [175, 133] on textarea "See quantities on files" at bounding box center [248, 136] width 304 height 21
click at [185, 133] on textarea "See quantities on files" at bounding box center [248, 136] width 304 height 21
click at [213, 133] on textarea "See quantities on files" at bounding box center [248, 136] width 304 height 21
drag, startPoint x: 209, startPoint y: 132, endPoint x: 240, endPoint y: 140, distance: 32.1
click at [240, 140] on textarea "See quantities on files" at bounding box center [248, 136] width 304 height 21
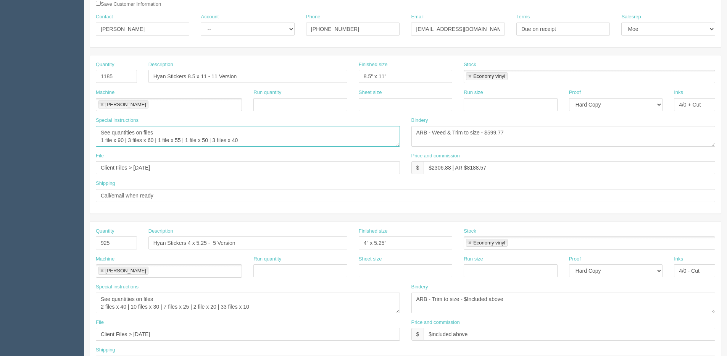
click at [246, 136] on textarea "See quantities on files" at bounding box center [248, 136] width 304 height 21
click at [248, 131] on textarea "See quantities on files" at bounding box center [248, 136] width 304 height 21
paste textarea "| 3 files x 40"
click at [264, 131] on textarea "See quantities on files" at bounding box center [248, 136] width 304 height 21
click at [275, 134] on textarea "See quantities on files" at bounding box center [248, 136] width 304 height 21
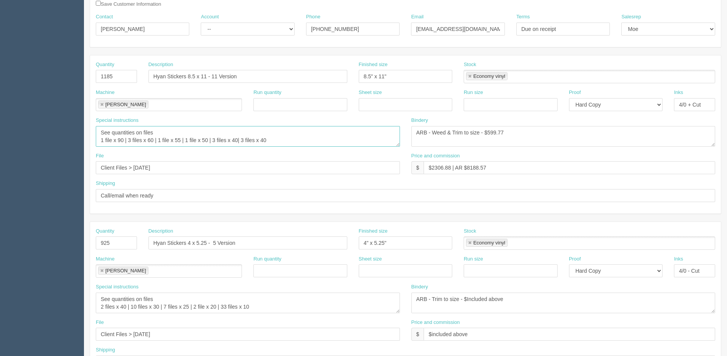
paste textarea "| 3 files x 40"
click at [300, 129] on textarea "See quantities on files" at bounding box center [248, 136] width 304 height 21
paste textarea "| 3 files x 40"
click at [332, 131] on textarea "See quantities on files" at bounding box center [248, 136] width 304 height 21
paste textarea "| 3 files x 40"
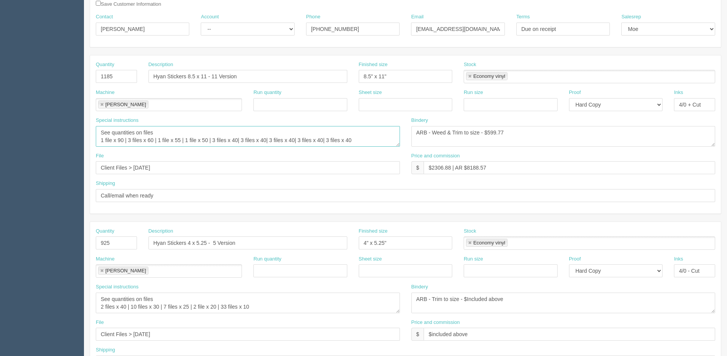
click at [237, 132] on textarea "See quantities on files" at bounding box center [248, 136] width 304 height 21
click at [243, 131] on textarea "See quantities on files" at bounding box center [248, 136] width 304 height 21
click at [271, 132] on textarea "See quantities on files" at bounding box center [248, 136] width 304 height 21
click at [278, 131] on textarea "See quantities on files" at bounding box center [248, 136] width 304 height 21
drag, startPoint x: 305, startPoint y: 134, endPoint x: 314, endPoint y: 133, distance: 9.2
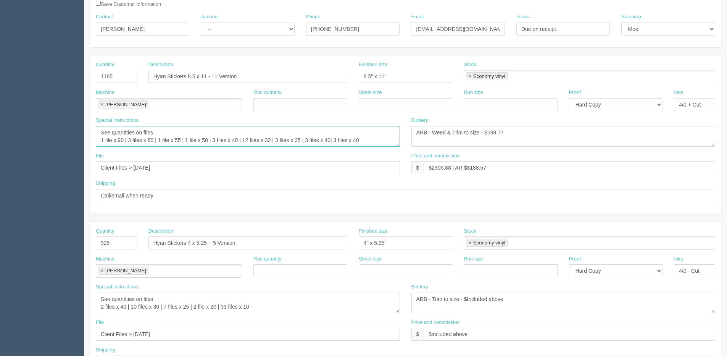
click at [306, 133] on textarea "See quantities on files" at bounding box center [248, 136] width 304 height 21
click at [332, 132] on textarea "See quantities on files" at bounding box center [248, 136] width 304 height 21
paste textarea "| 3 files x 40"
drag, startPoint x: 385, startPoint y: 132, endPoint x: 392, endPoint y: 137, distance: 8.3
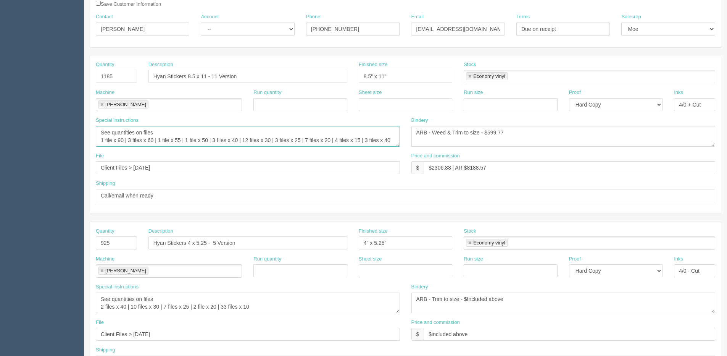
click at [392, 137] on textarea "See quantities on files" at bounding box center [248, 136] width 304 height 21
paste textarea "| 3 files x 40"
click at [105, 139] on textarea "See quantities on files" at bounding box center [248, 136] width 304 height 21
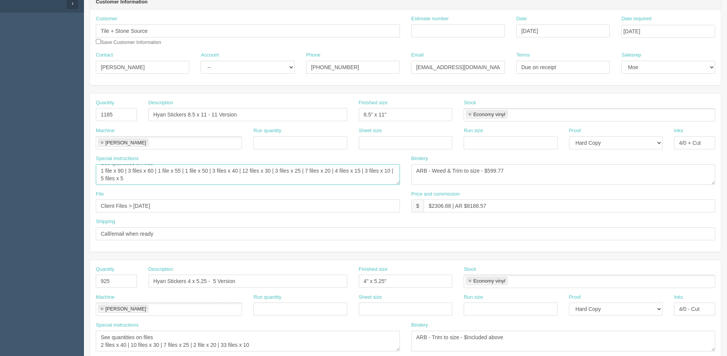
scroll to position [0, 0]
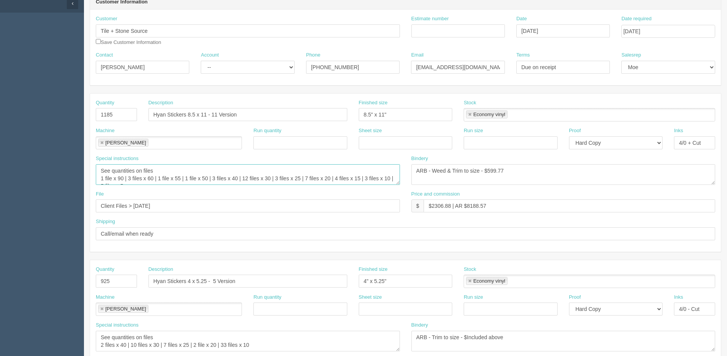
type textarea "See quantities on files 1 file x 90 | 3 files x 60 | 1 file x 55 | 1 file x 50 …"
drag, startPoint x: 103, startPoint y: 63, endPoint x: -54, endPoint y: 63, distance: 156.9
click at [0, 63] on html "PrintPing Dan Edit account ( dan@allrush.ca ) Logout Dockets Estimates Customers" at bounding box center [363, 270] width 727 height 693
type input "Sarah Gregory"
drag, startPoint x: 495, startPoint y: 68, endPoint x: 378, endPoint y: 74, distance: 117.3
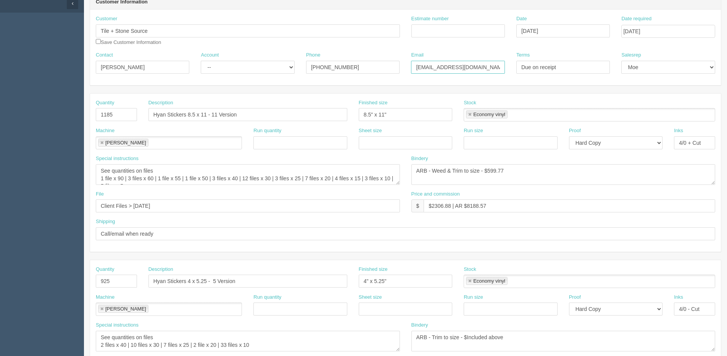
click at [379, 74] on div "Contact Sarah Gregory Account -- Existing Client Allrush Client Rep Client Phon…" at bounding box center [405, 66] width 631 height 28
type input "sarah.g@tilestonesource.com"
click at [449, 29] on input "Estimate number" at bounding box center [458, 30] width 94 height 13
type input "086400"
drag, startPoint x: 487, startPoint y: 173, endPoint x: 698, endPoint y: 140, distance: 212.8
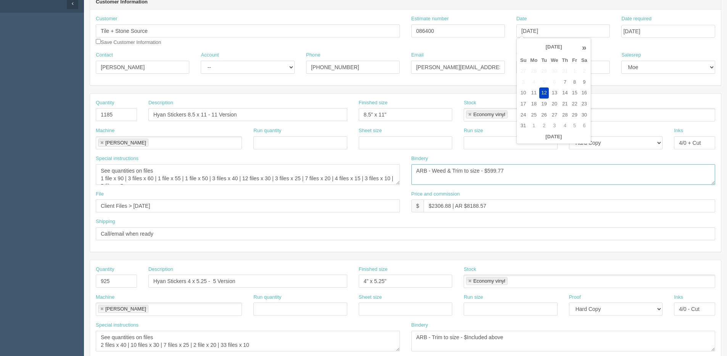
click at [671, 145] on div "Quantity 1185 Description Hyan Stickers 8.5 x 11 - 11 Version Finished size 8.5…" at bounding box center [405, 173] width 631 height 158
type textarea "ARB - Weed & Trim to size - $1016.40"
drag, startPoint x: 430, startPoint y: 203, endPoint x: 441, endPoint y: 206, distance: 11.4
click at [441, 206] on input "$2306.88 | AR $8188.57" at bounding box center [570, 205] width 292 height 13
click at [434, 205] on input "$2306.88 | AR $8188.57" at bounding box center [570, 205] width 292 height 13
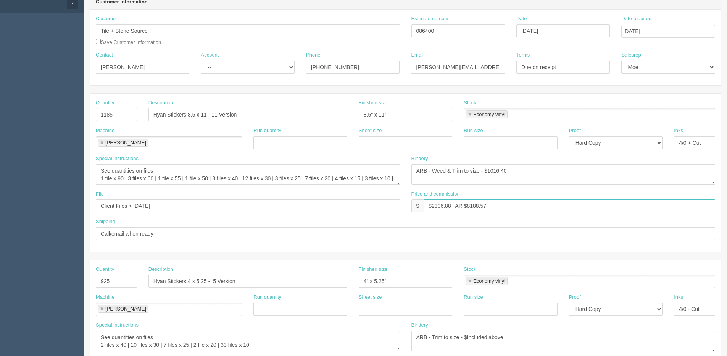
drag, startPoint x: 432, startPoint y: 205, endPoint x: 452, endPoint y: 209, distance: 20.2
click at [452, 209] on input "$2306.88 | AR $8188.57" at bounding box center [570, 205] width 292 height 13
drag, startPoint x: 466, startPoint y: 204, endPoint x: 492, endPoint y: 204, distance: 26.7
click at [492, 204] on input "$5536.89 | AR $8188.57" at bounding box center [570, 205] width 292 height 13
type input "$5536.89 | AR $1964.70"
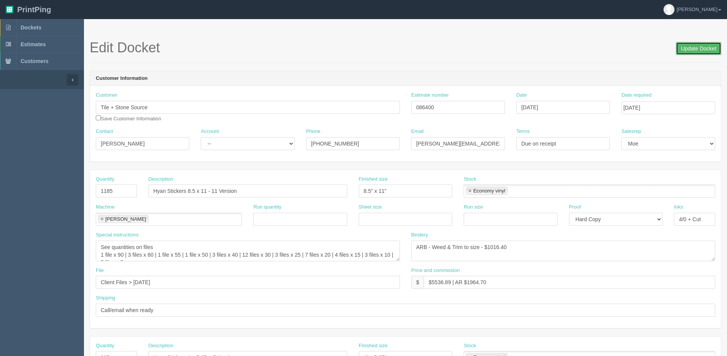
click at [699, 48] on input "Update Docket" at bounding box center [698, 48] width 45 height 13
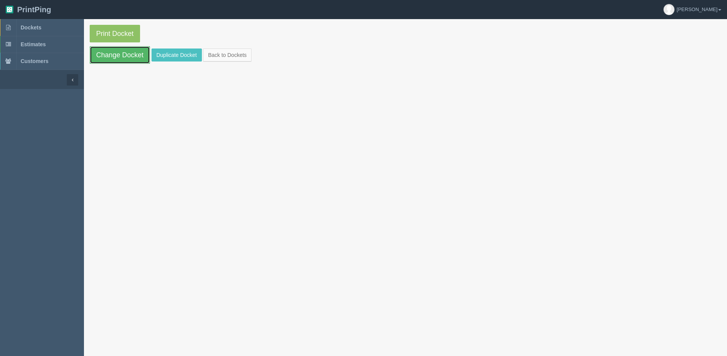
click at [121, 51] on link "Change Docket" at bounding box center [120, 55] width 60 height 18
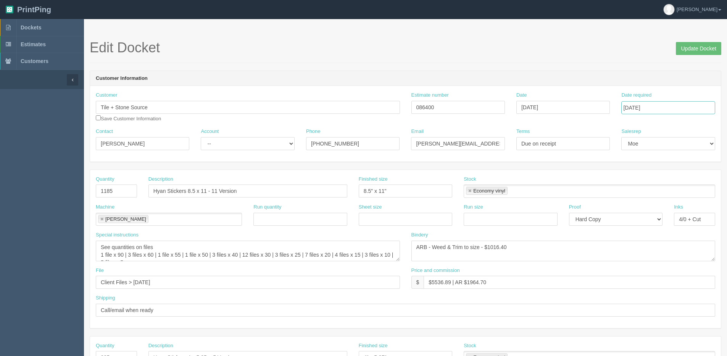
click at [660, 108] on input "[DATE]" at bounding box center [668, 107] width 94 height 13
click at [681, 182] on td "22" at bounding box center [679, 180] width 9 height 11
type input "[DATE]"
click at [691, 50] on input "Update Docket" at bounding box center [698, 48] width 45 height 13
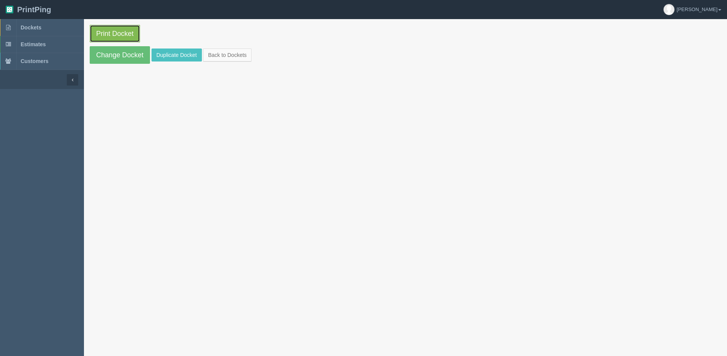
click at [107, 34] on link "Print Docket" at bounding box center [115, 34] width 50 height 18
drag, startPoint x: 118, startPoint y: 55, endPoint x: 116, endPoint y: 59, distance: 4.6
click at [118, 55] on link "Change Docket" at bounding box center [120, 55] width 60 height 18
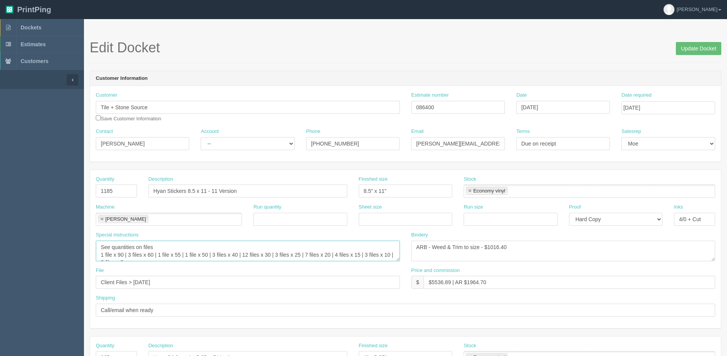
click at [393, 254] on textarea "See quantities on files 1 file x 90 | 3 files x 60 | 1 file x 55 | 1 file x 50 …" at bounding box center [248, 250] width 304 height 21
type textarea "See quantities on files 1 file x 90 | 3 files x 60 | 1 file x 55 | 1 file x 50 …"
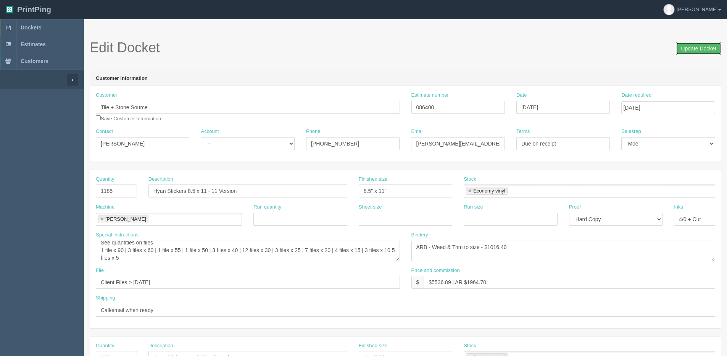
click at [701, 51] on input "Update Docket" at bounding box center [698, 48] width 45 height 13
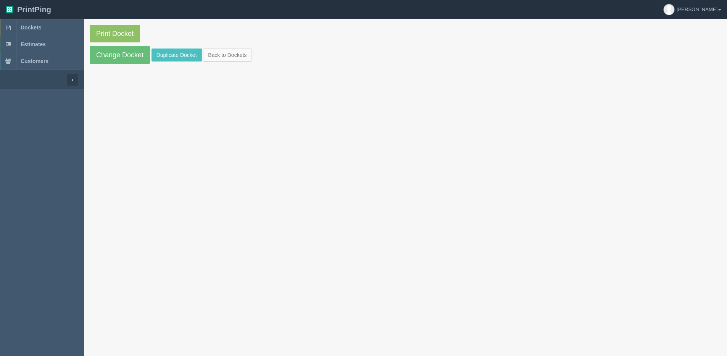
click at [89, 29] on section "Print Docket Change Docket Duplicate Docket Back to Dockets" at bounding box center [405, 44] width 643 height 50
click at [103, 28] on link "Print Docket" at bounding box center [115, 34] width 50 height 18
click at [110, 58] on link "Change Docket" at bounding box center [120, 55] width 60 height 18
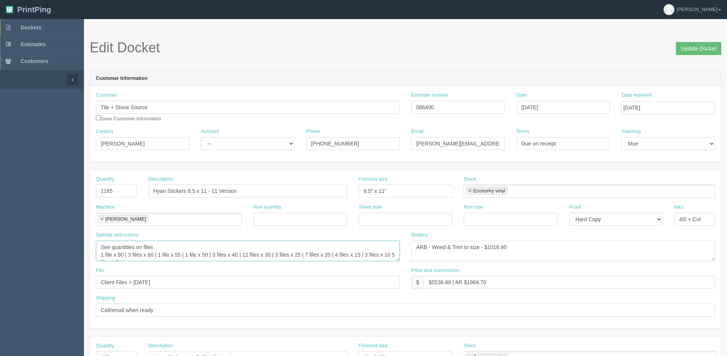
click at [163, 249] on textarea "See quantities on files 1 file x 90 | 3 files x 60 | 1 file x 55 | 1 file x 50 …" at bounding box center [248, 250] width 304 height 21
type textarea "See quantities on files 1 file x 90 | 3 files x 60 | 1 file x 55 | 1 file x 50 …"
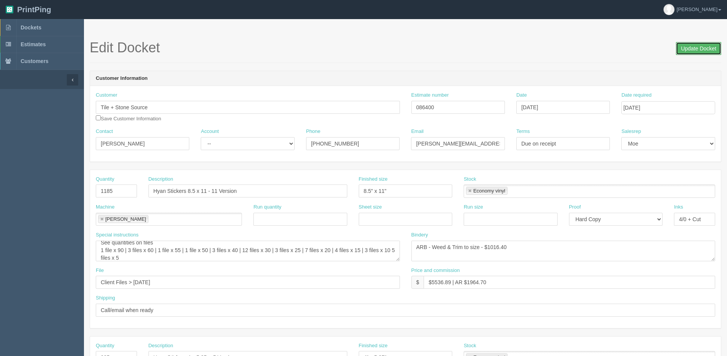
click at [708, 44] on input "Update Docket" at bounding box center [698, 48] width 45 height 13
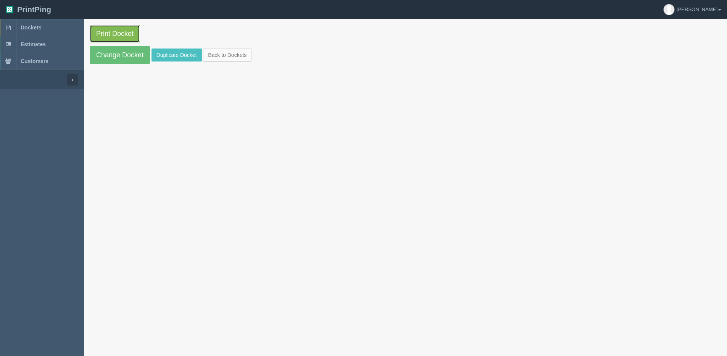
click at [124, 39] on link "Print Docket" at bounding box center [115, 34] width 50 height 18
click at [116, 37] on link "Print Docket" at bounding box center [115, 34] width 50 height 18
drag, startPoint x: 230, startPoint y: 59, endPoint x: 284, endPoint y: 49, distance: 55.5
click at [230, 59] on link "Back to Dockets" at bounding box center [227, 54] width 48 height 13
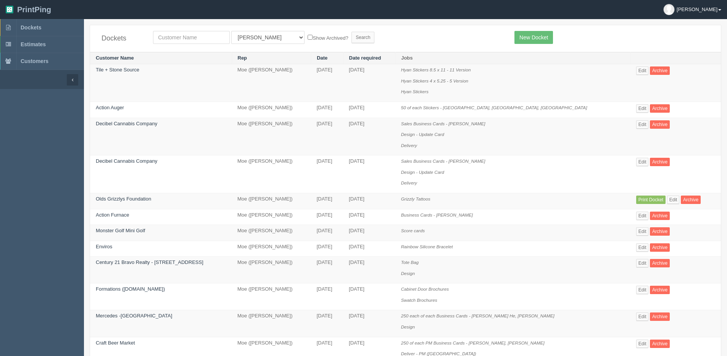
click at [722, 11] on link "[PERSON_NAME]" at bounding box center [692, 9] width 69 height 19
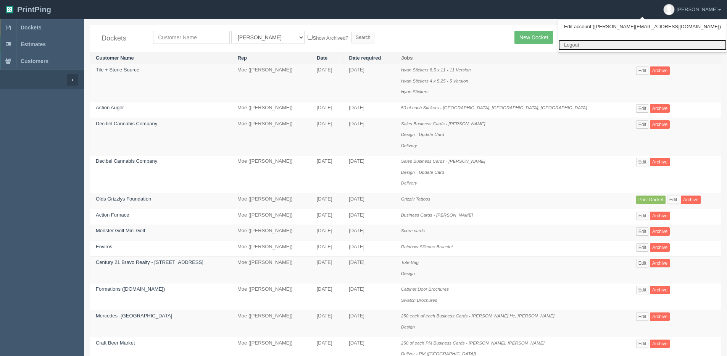
click at [664, 42] on link "Logout" at bounding box center [642, 45] width 168 height 11
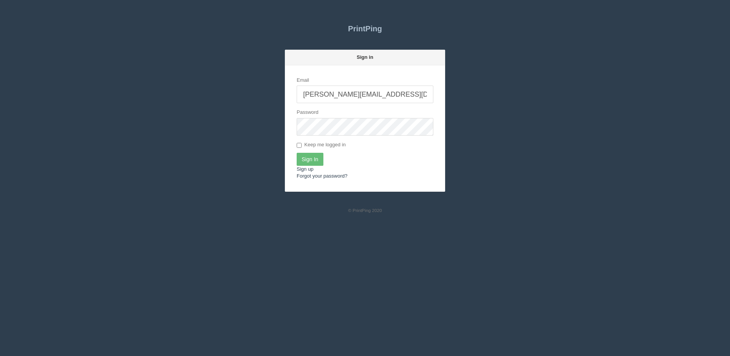
click at [354, 94] on input "[PERSON_NAME][EMAIL_ADDRESS][DOMAIN_NAME]" at bounding box center [365, 94] width 137 height 18
type input "[PERSON_NAME][EMAIL_ADDRESS][DOMAIN_NAME]"
click at [311, 163] on input "Sign In" at bounding box center [310, 159] width 27 height 13
